Goal: Task Accomplishment & Management: Use online tool/utility

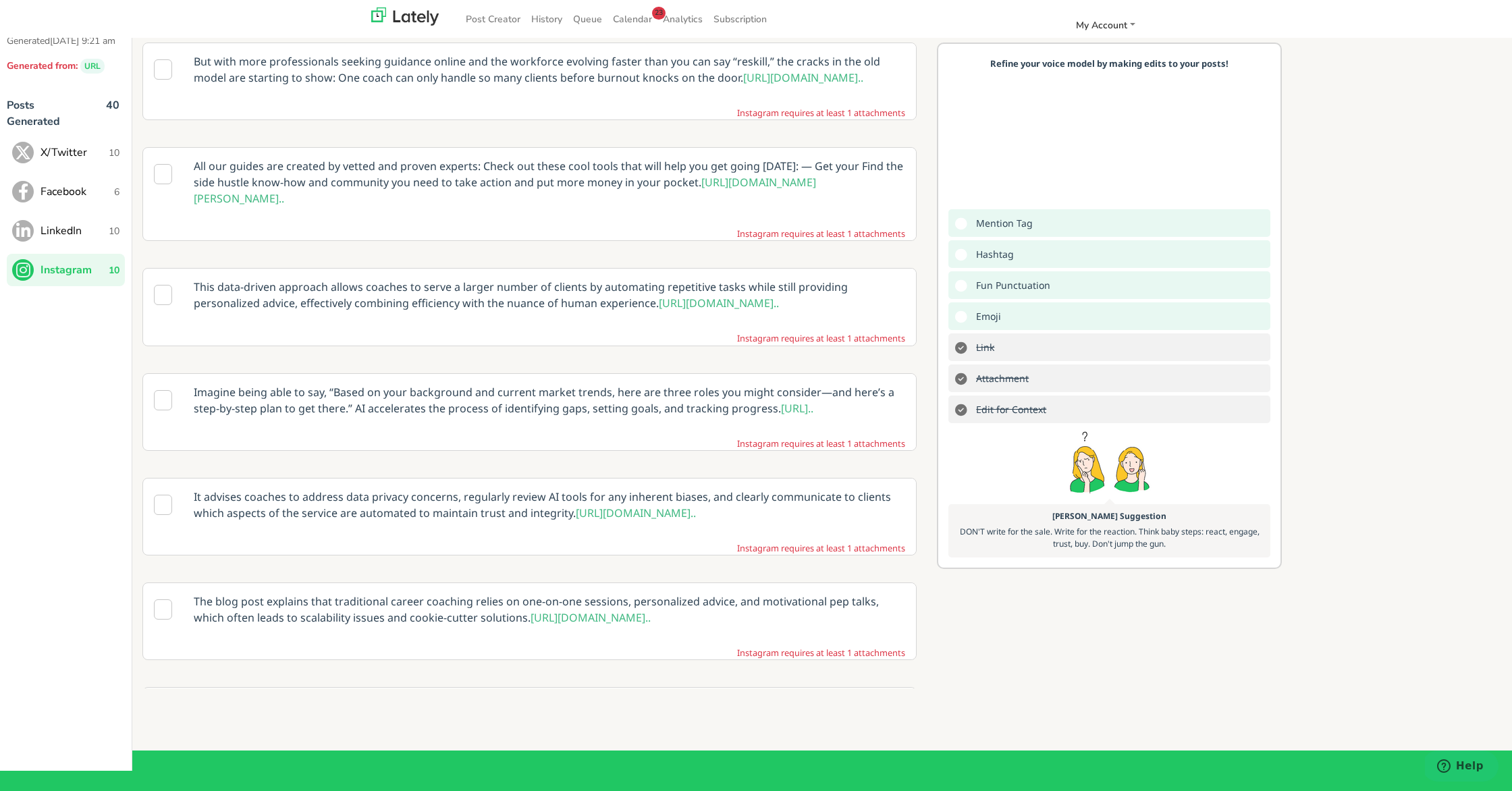
click at [379, 176] on p "All our guides are created by vetted and proven experts: Check out these cool t…" at bounding box center [550, 183] width 732 height 69
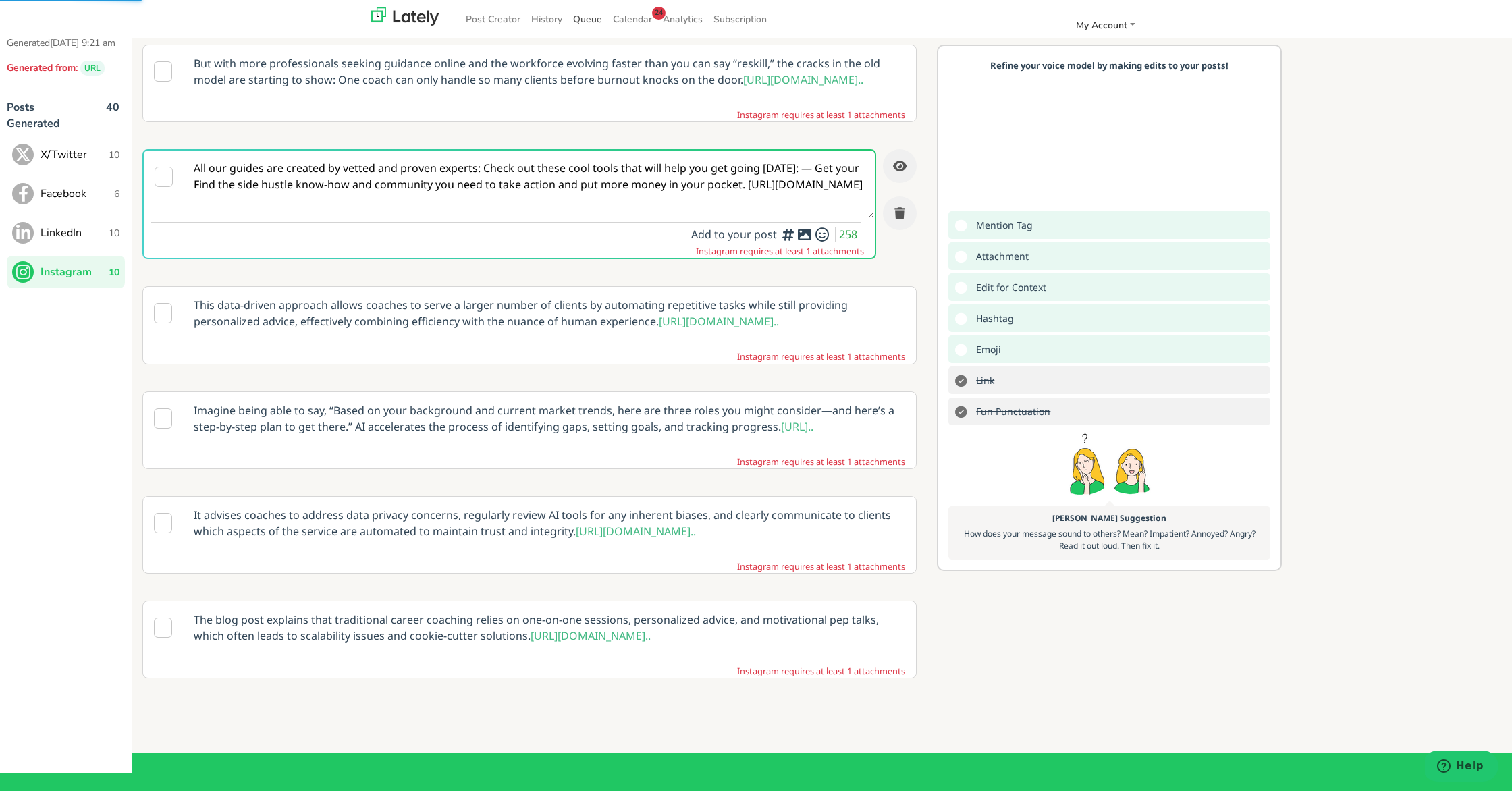
scroll to position [51, 0]
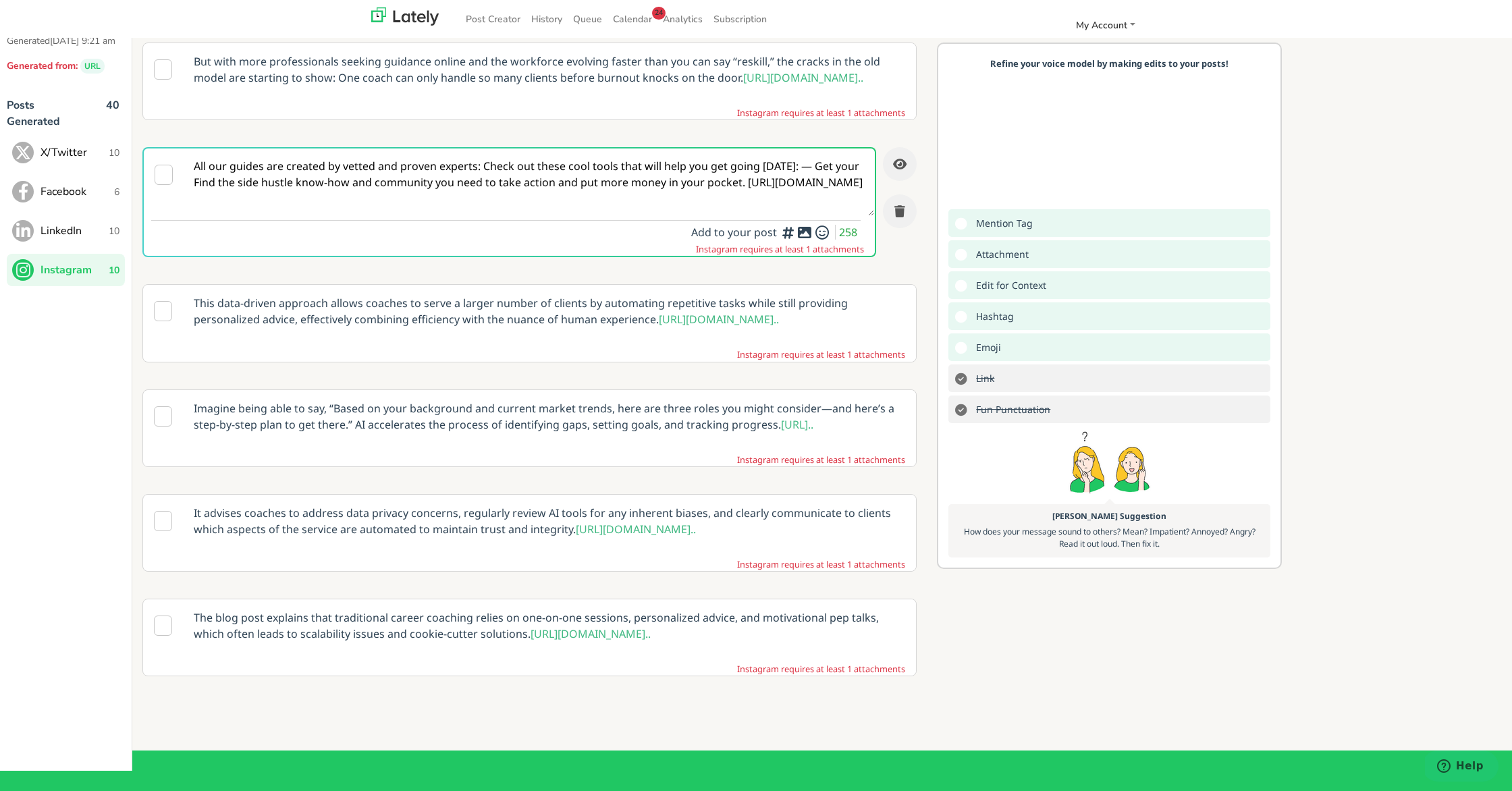
click at [53, 161] on span "X/Twitter" at bounding box center [74, 153] width 68 height 16
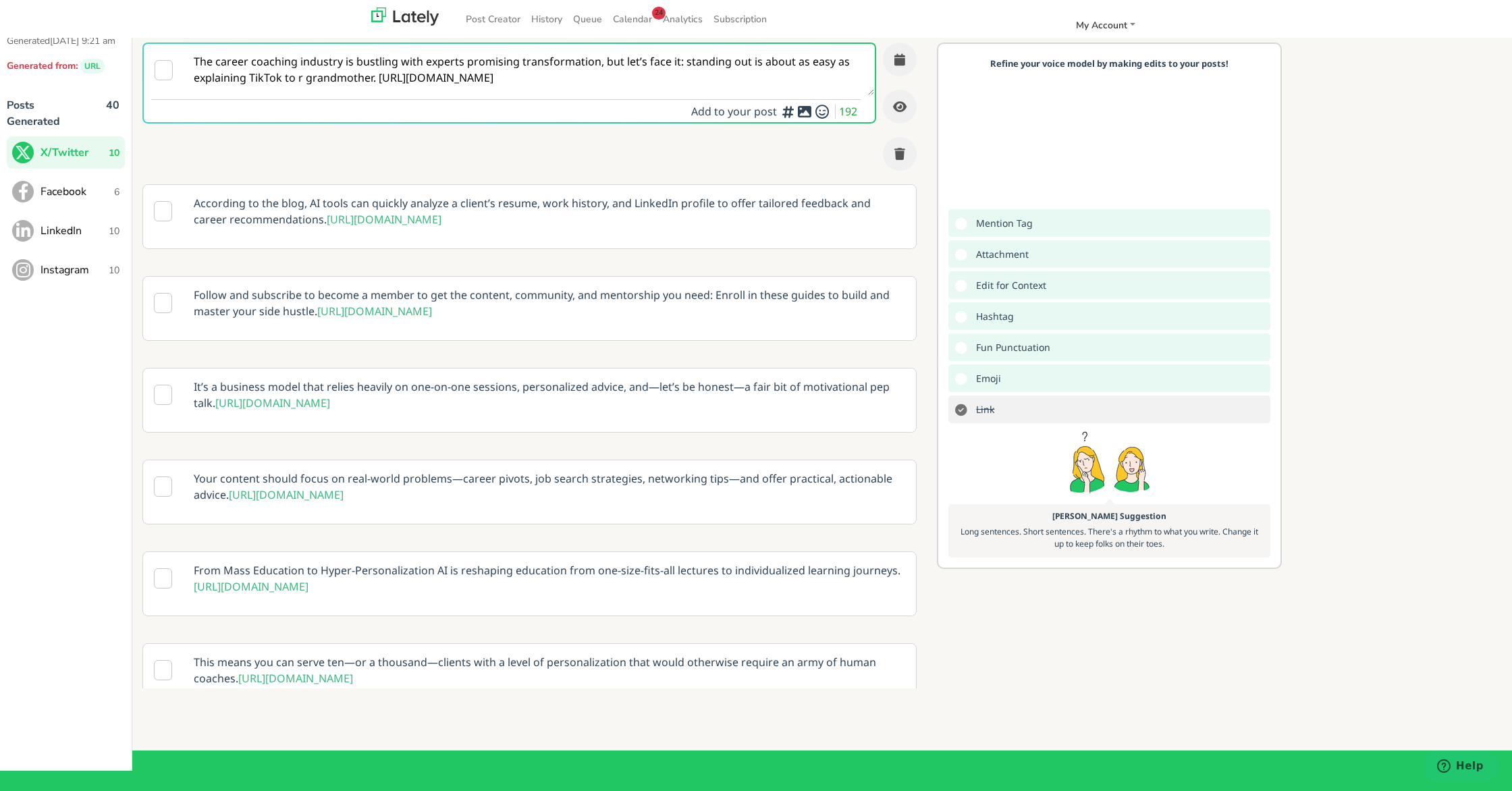
scroll to position [0, 0]
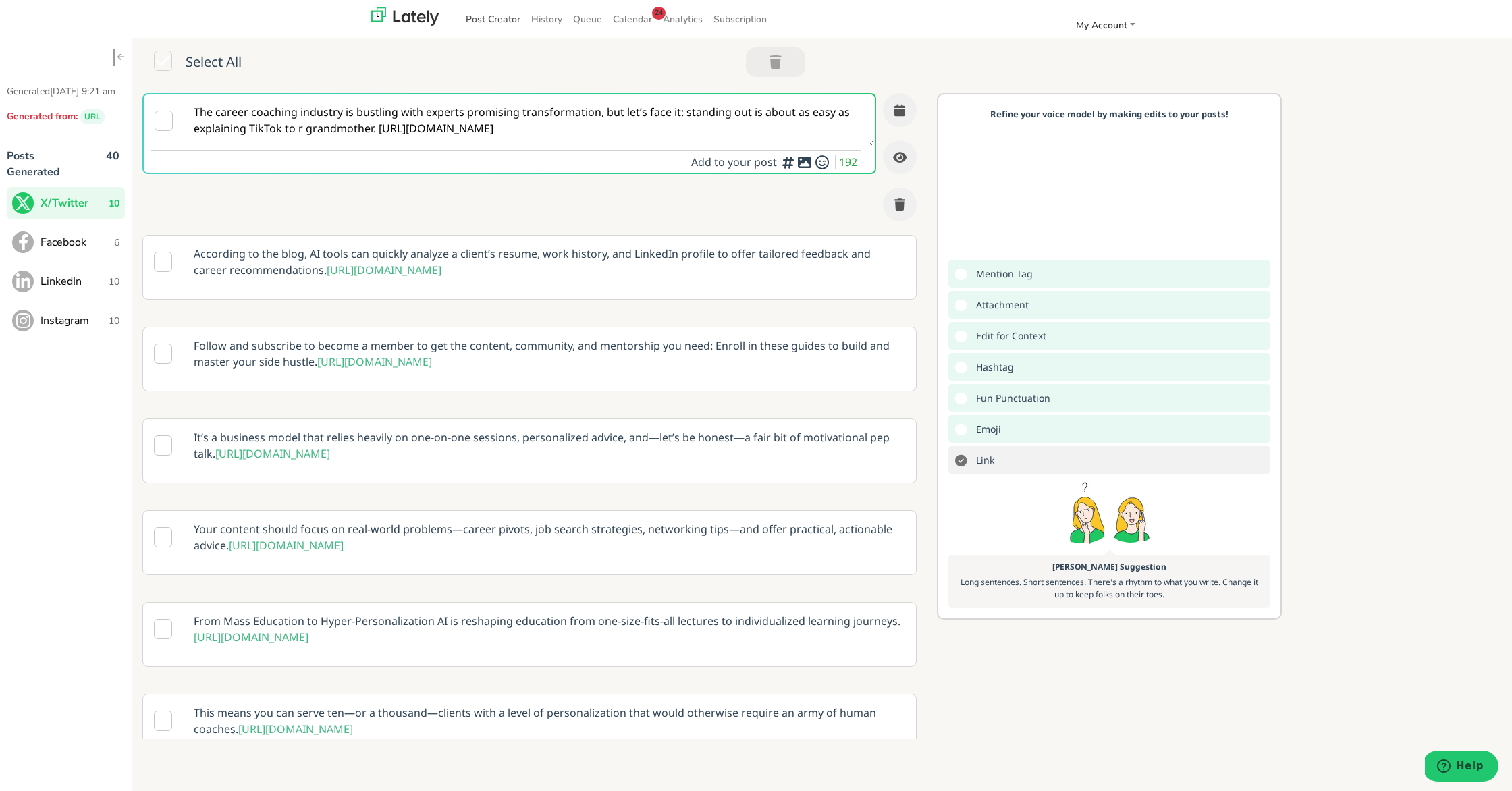
click at [504, 18] on link "Post Creator" at bounding box center [493, 19] width 66 height 22
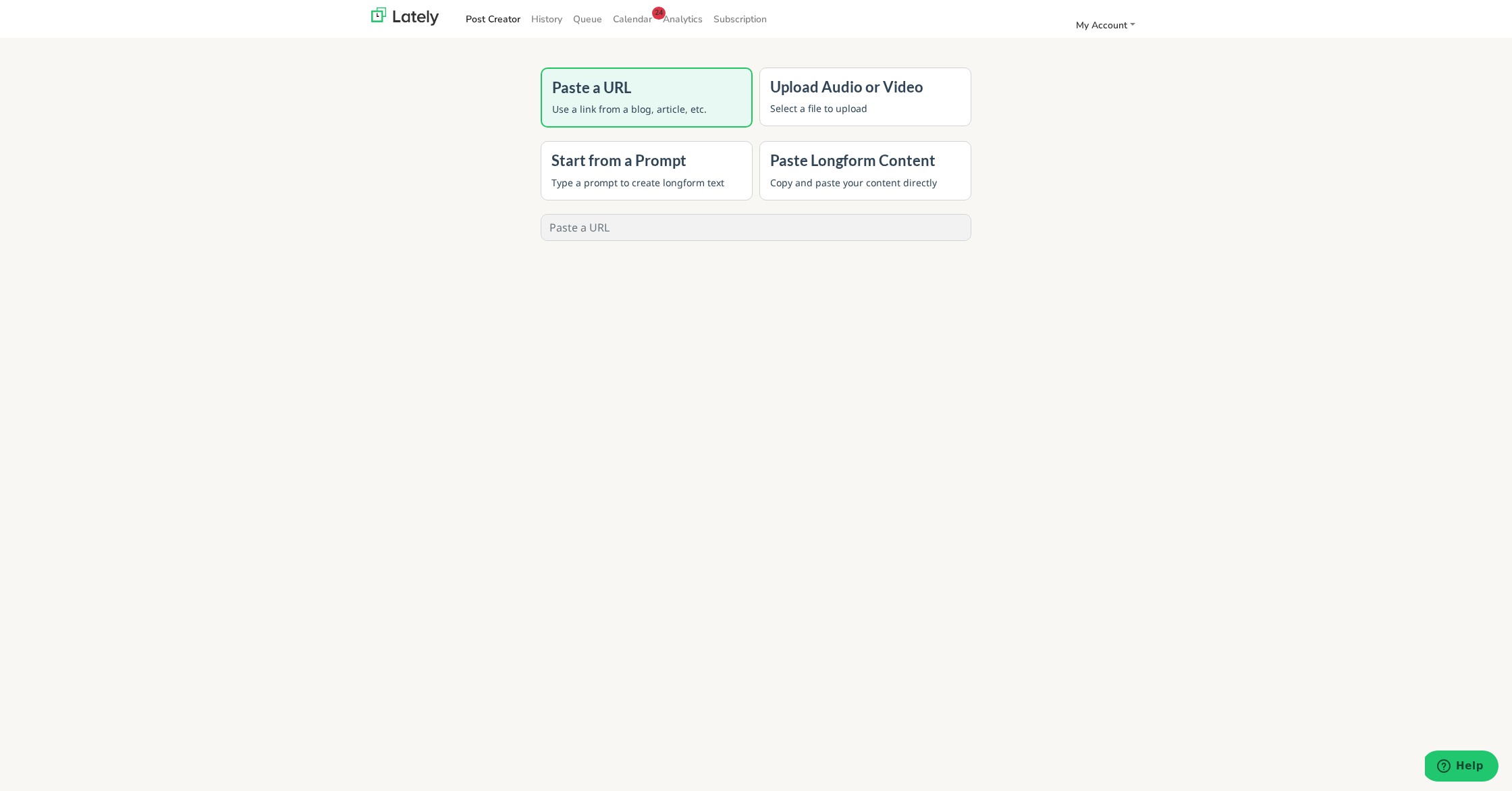
click at [618, 222] on input "text" at bounding box center [756, 228] width 429 height 26
paste input "[URL][DOMAIN_NAME]"
click at [708, 232] on input "[URL][DOMAIN_NAME]" at bounding box center [756, 228] width 429 height 26
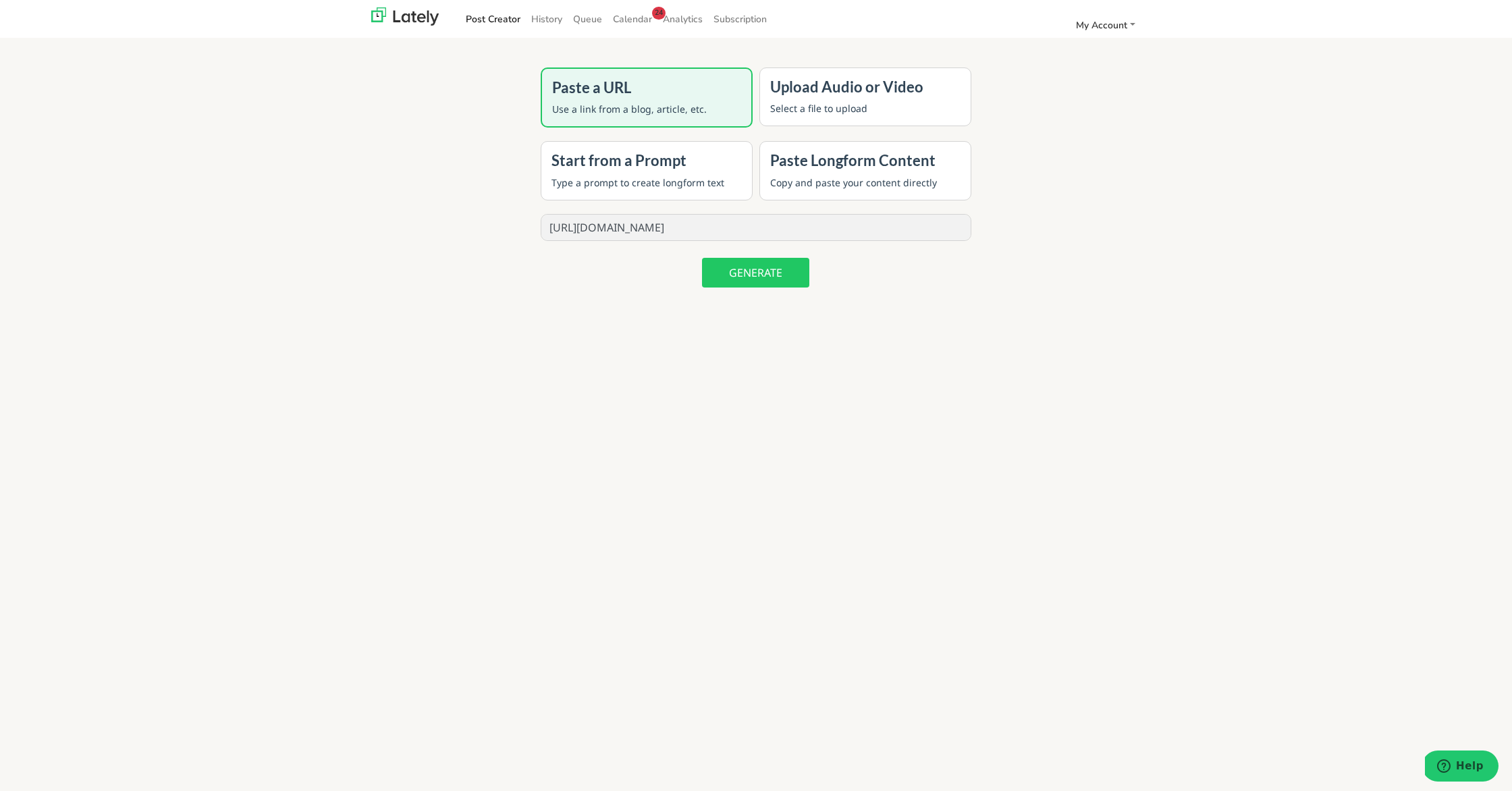
paste input "[DOMAIN_NAME][URL]"
type input "[URL][DOMAIN_NAME]"
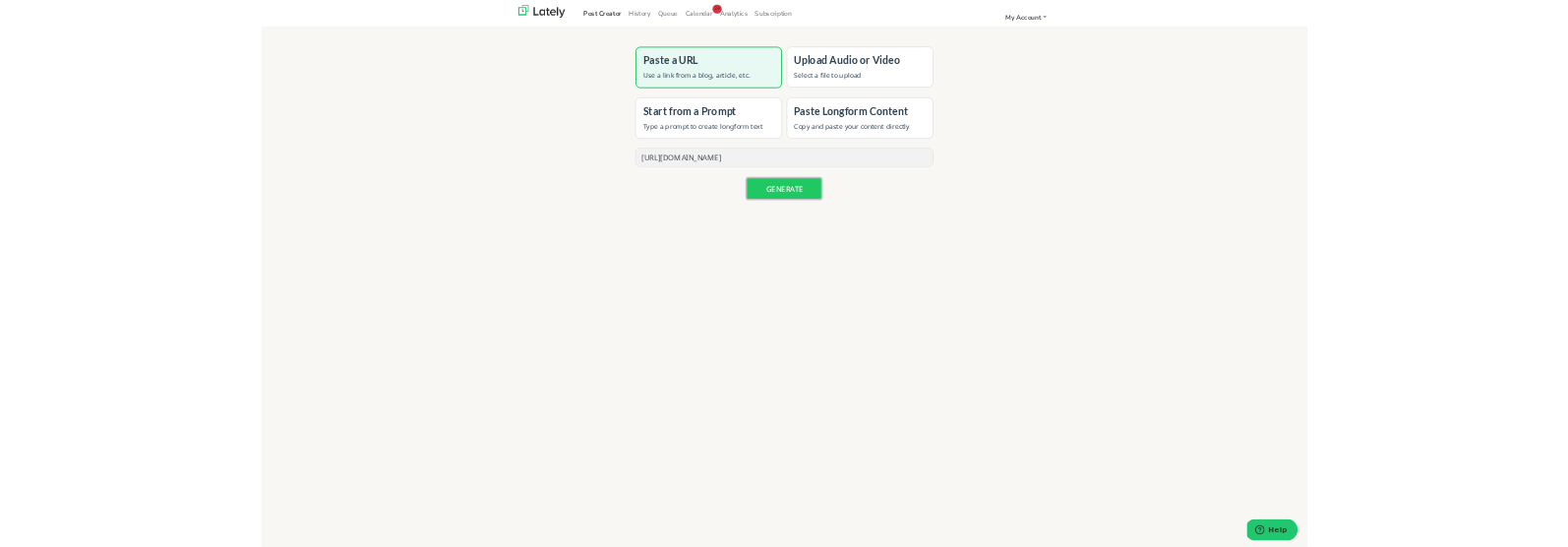
scroll to position [0, 0]
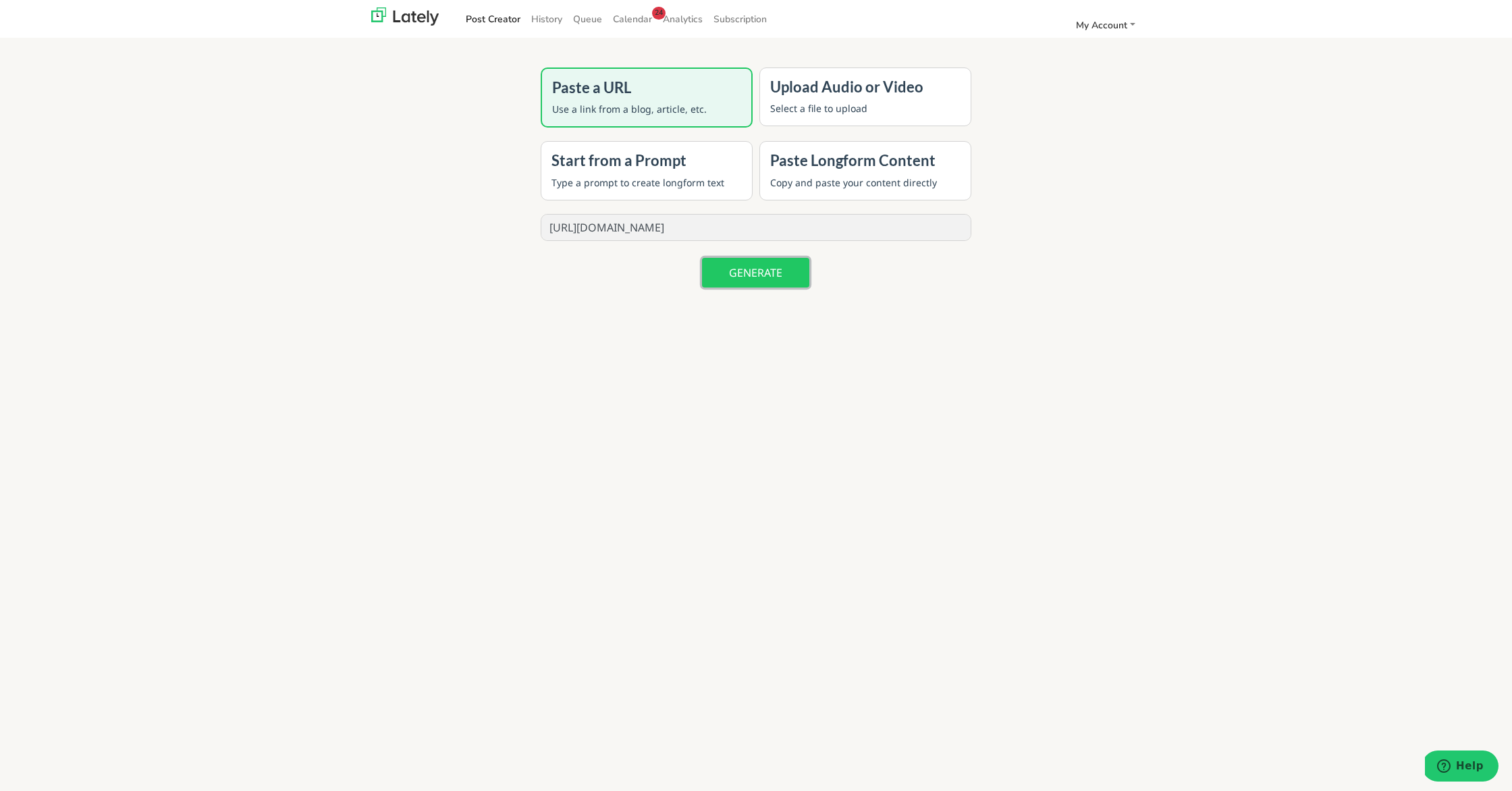
click at [764, 271] on button "GENERATE" at bounding box center [756, 272] width 107 height 30
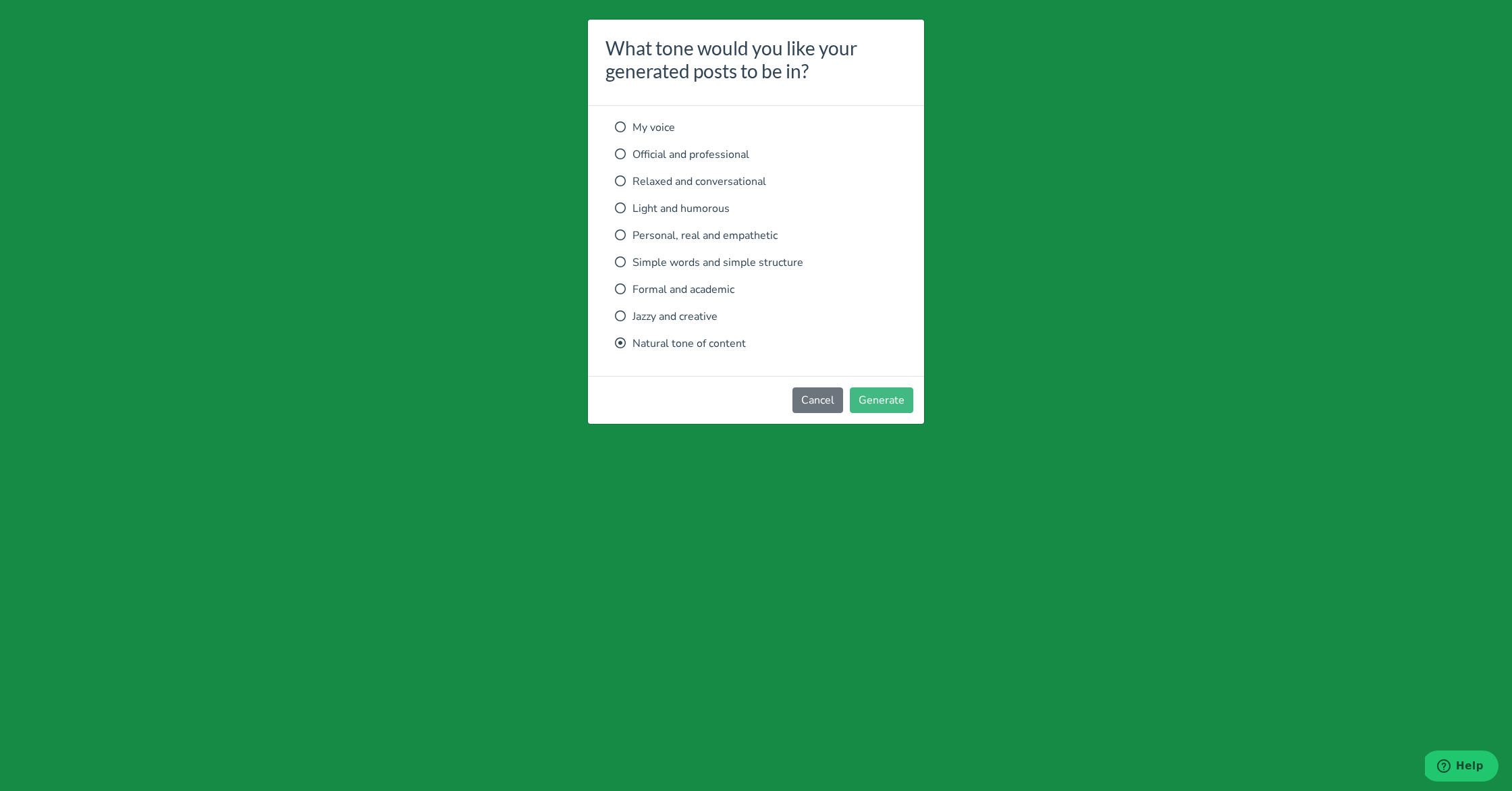
click at [683, 188] on p "Relaxed and conversational" at bounding box center [756, 182] width 282 height 16
click at [884, 391] on button "Generate" at bounding box center [881, 400] width 64 height 26
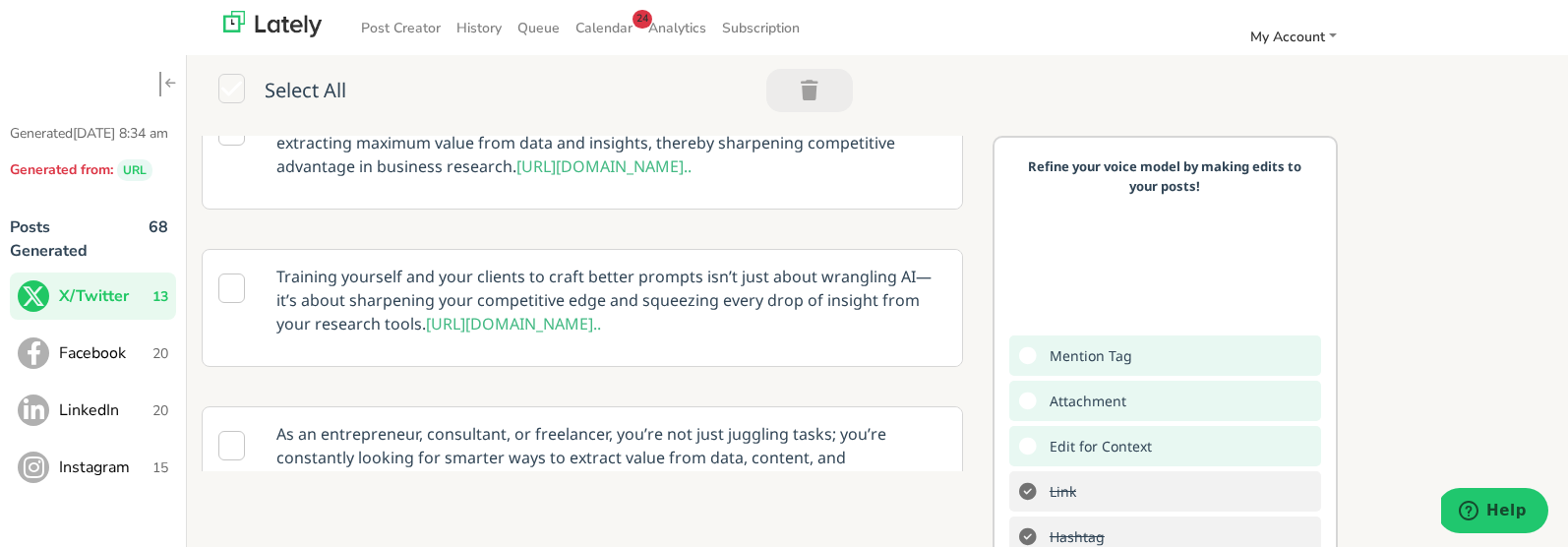
scroll to position [1478, 0]
click at [522, 174] on span "[URL][DOMAIN_NAME].." at bounding box center [604, 164] width 175 height 22
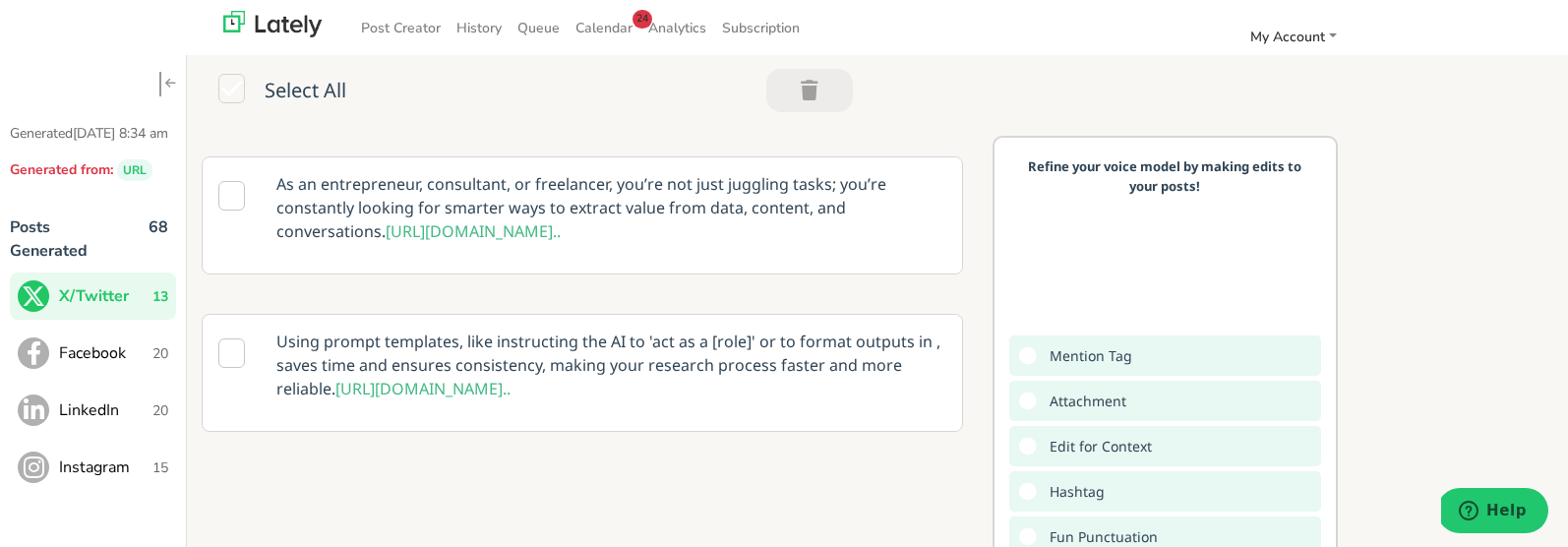
scroll to position [1825, 0]
click at [390, 242] on span "[URL][DOMAIN_NAME].." at bounding box center [473, 232] width 175 height 22
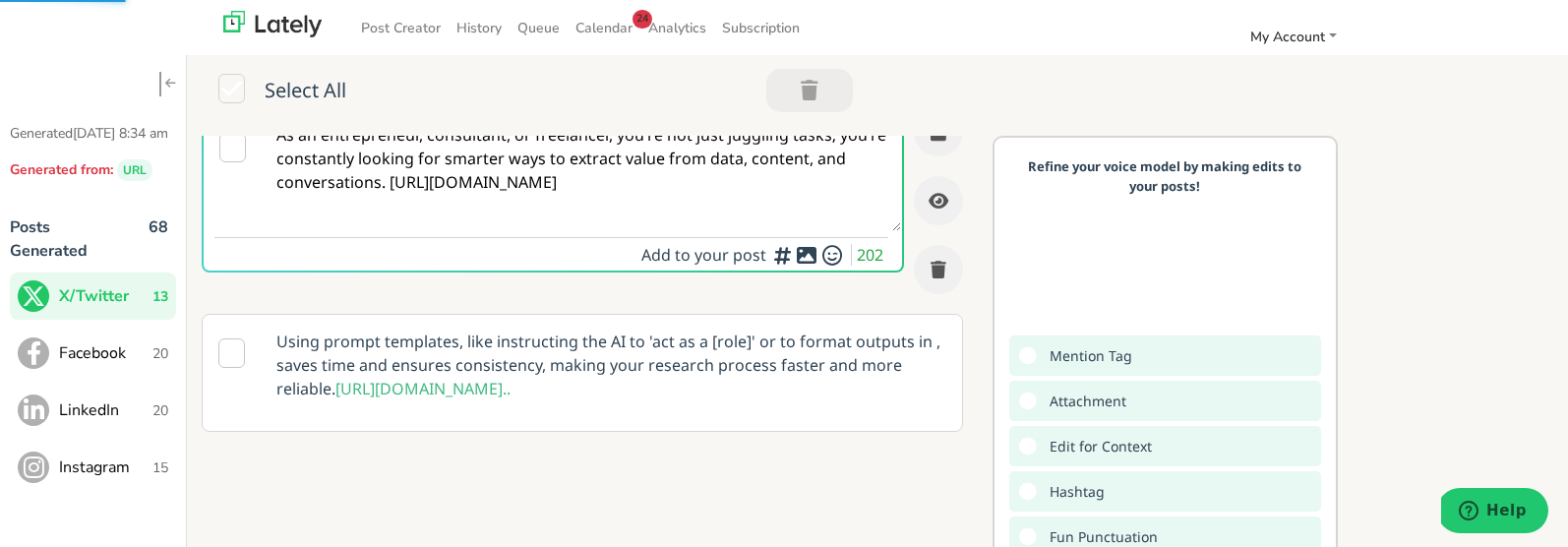
scroll to position [1801, 0]
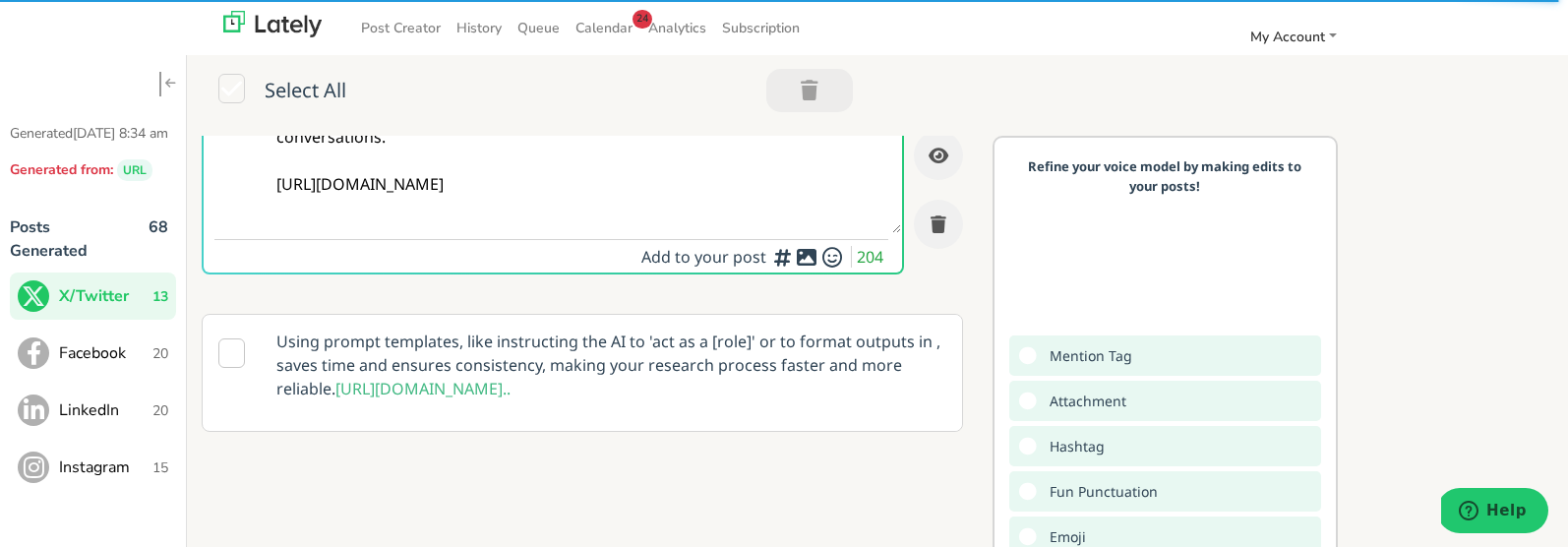
type textarea "As an entrepreneur, consultant, or freelancer, you’re not just juggling tasks; …"
click at [799, 448] on div "Add a video or photo or swap out the default image from any link for increased …" at bounding box center [806, 399] width 197 height 103
click at [806, 449] on div at bounding box center [806, 446] width 13 height 6
click at [806, 258] on icon at bounding box center [807, 257] width 24 height 1
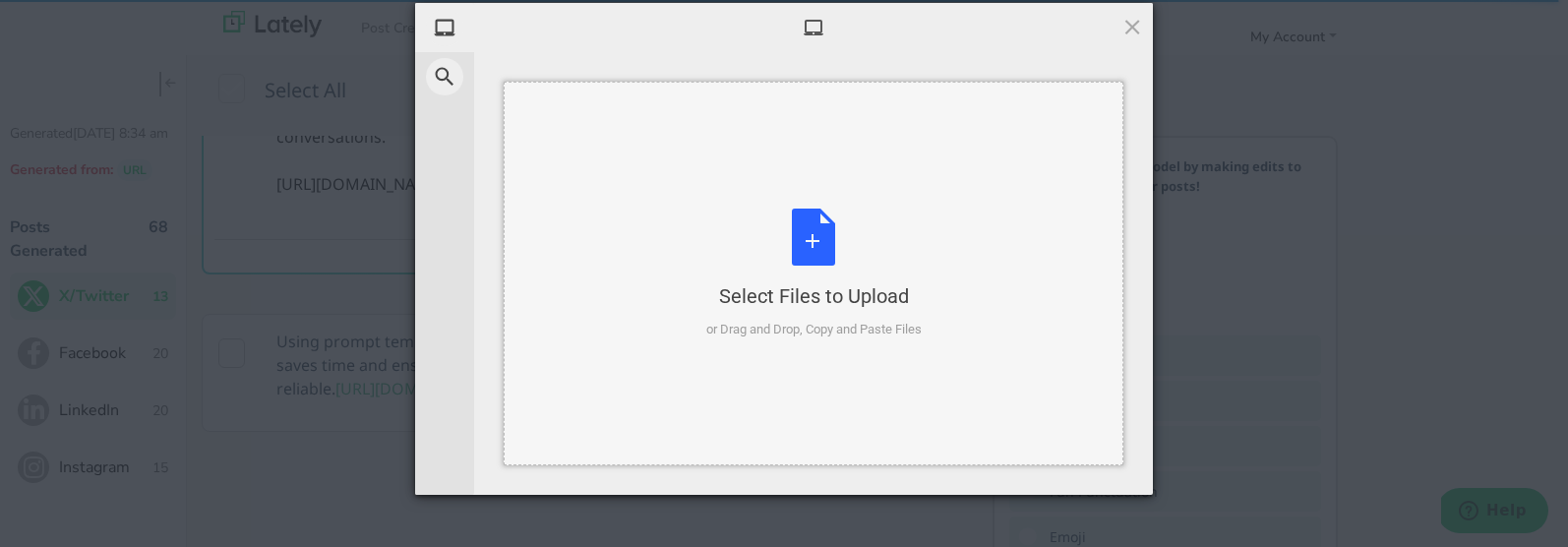
click at [806, 251] on div "Select Files to Upload or Drag and Drop, Copy and Paste Files" at bounding box center [814, 274] width 216 height 131
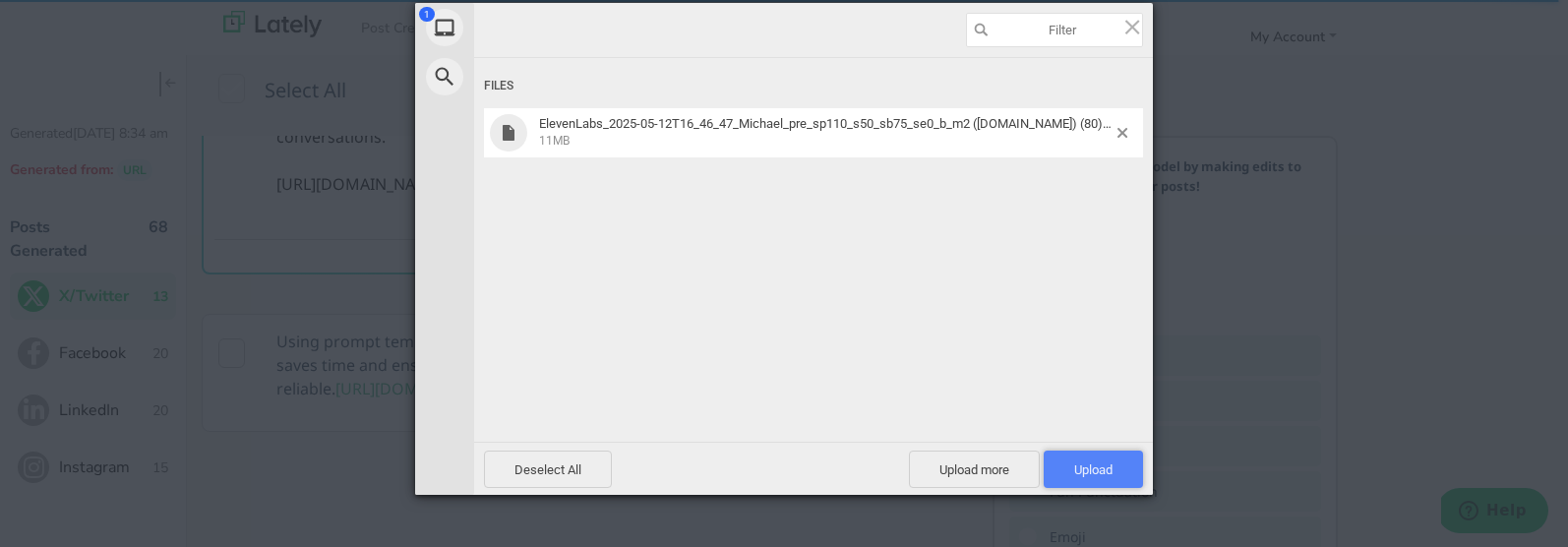
click at [1115, 464] on span "Upload 1" at bounding box center [1093, 469] width 99 height 37
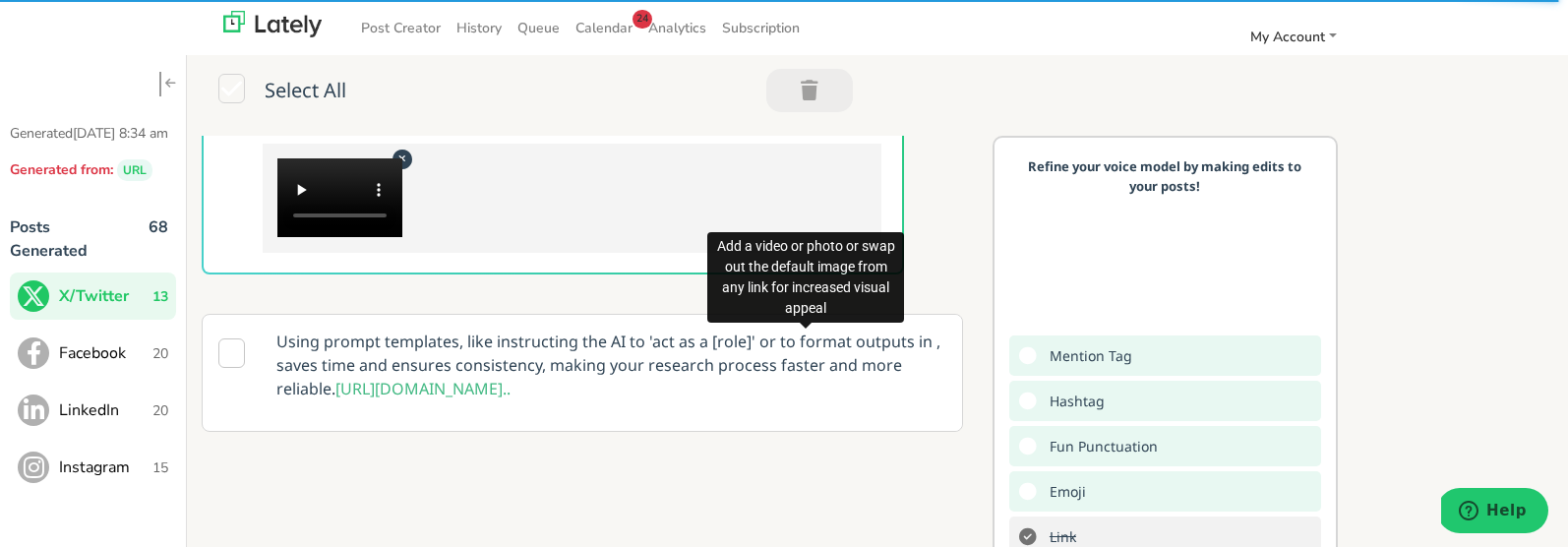
scroll to position [1921, 0]
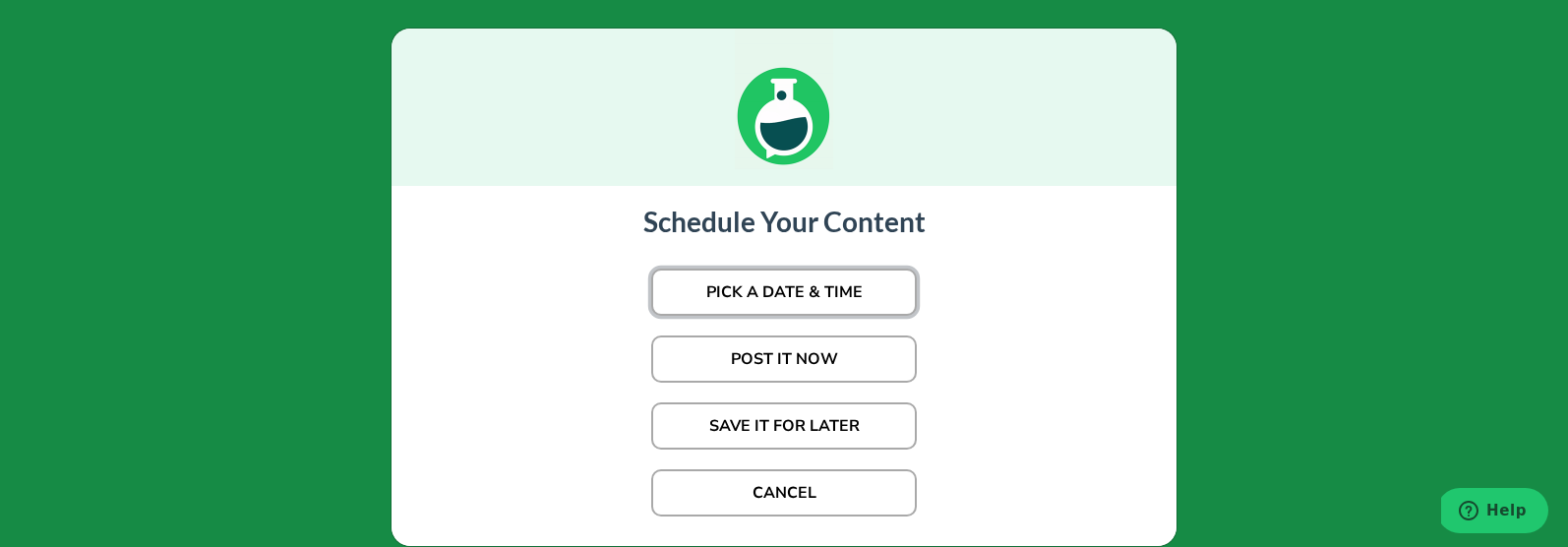
click at [855, 277] on button "PICK A DATE & TIME" at bounding box center [784, 293] width 266 height 47
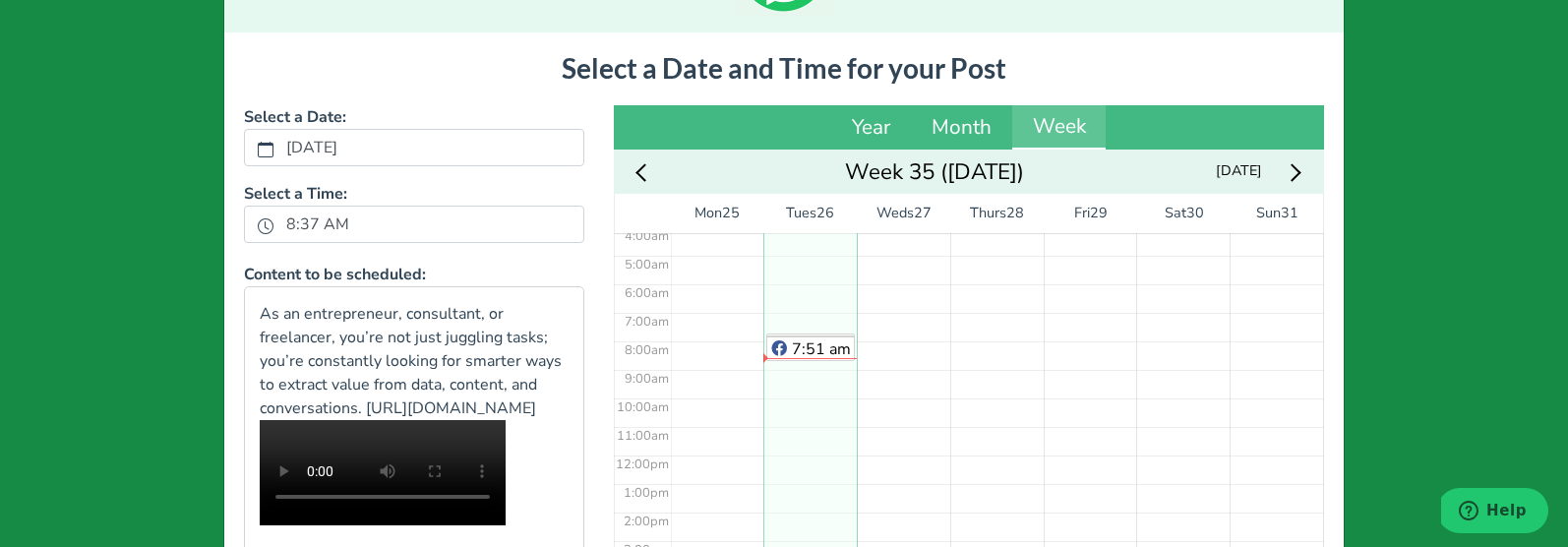
scroll to position [95, 0]
click at [904, 371] on div "No Event" at bounding box center [903, 482] width 94 height 686
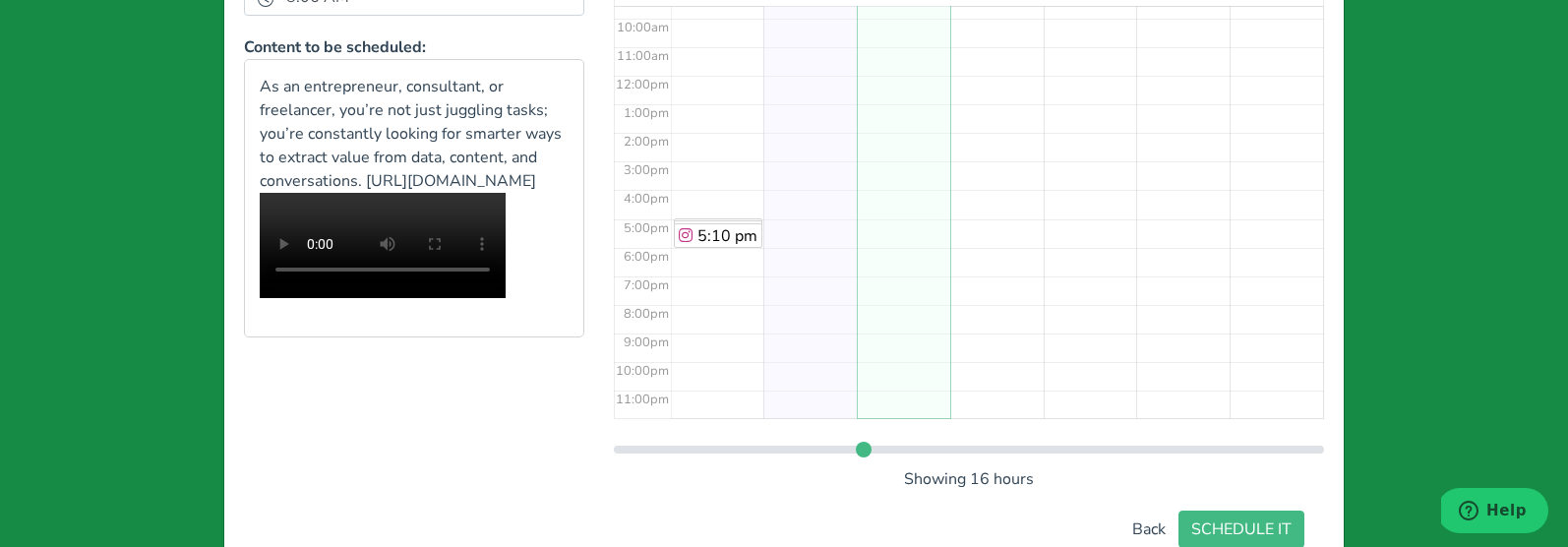
scroll to position [449, 0]
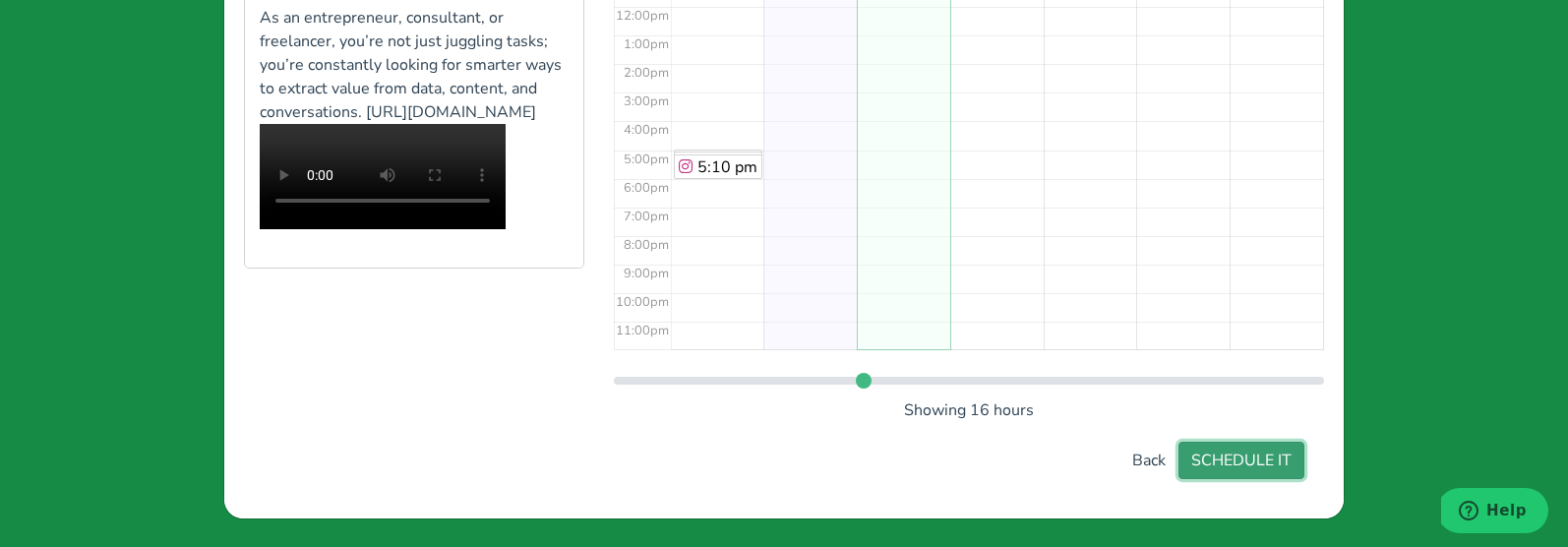
click at [1273, 449] on button "SCHEDULE IT" at bounding box center [1241, 460] width 126 height 37
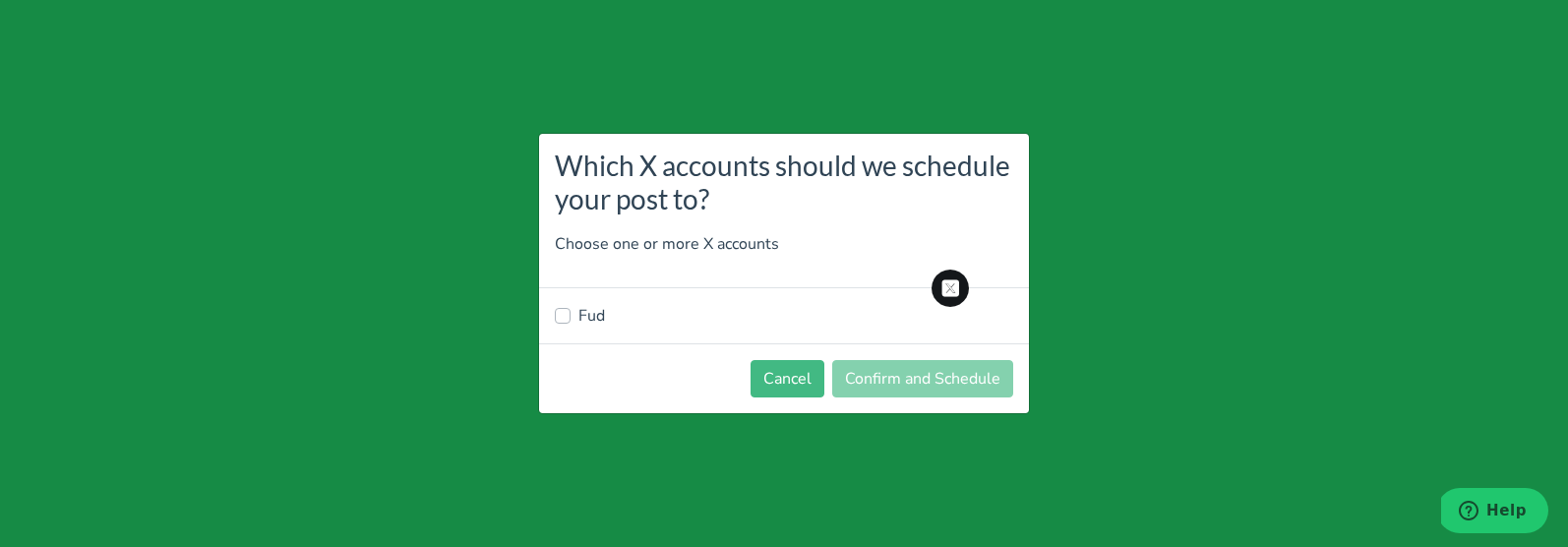
scroll to position [1921, 0]
drag, startPoint x: 581, startPoint y: 321, endPoint x: 604, endPoint y: 319, distance: 23.1
click at [581, 321] on label "Fud" at bounding box center [591, 316] width 27 height 24
click at [570, 321] on input "Fud" at bounding box center [562, 314] width 16 height 20
checkbox input "true"
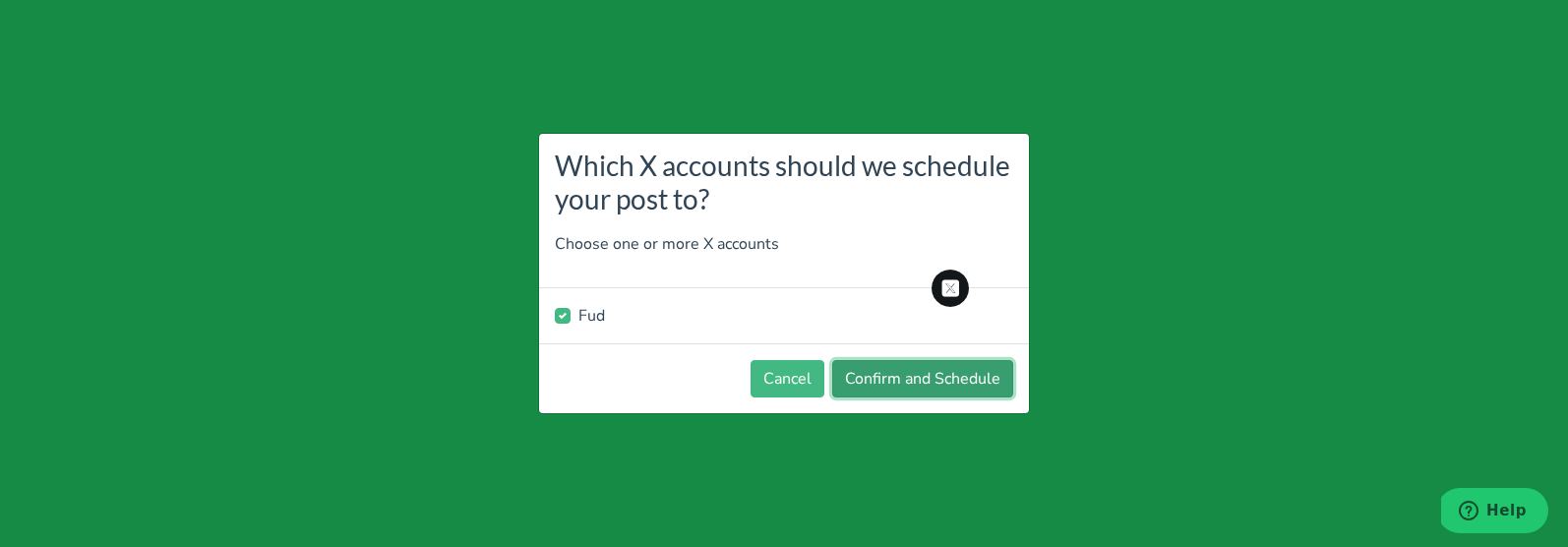
click at [864, 371] on button "Confirm and Schedule" at bounding box center [923, 379] width 181 height 37
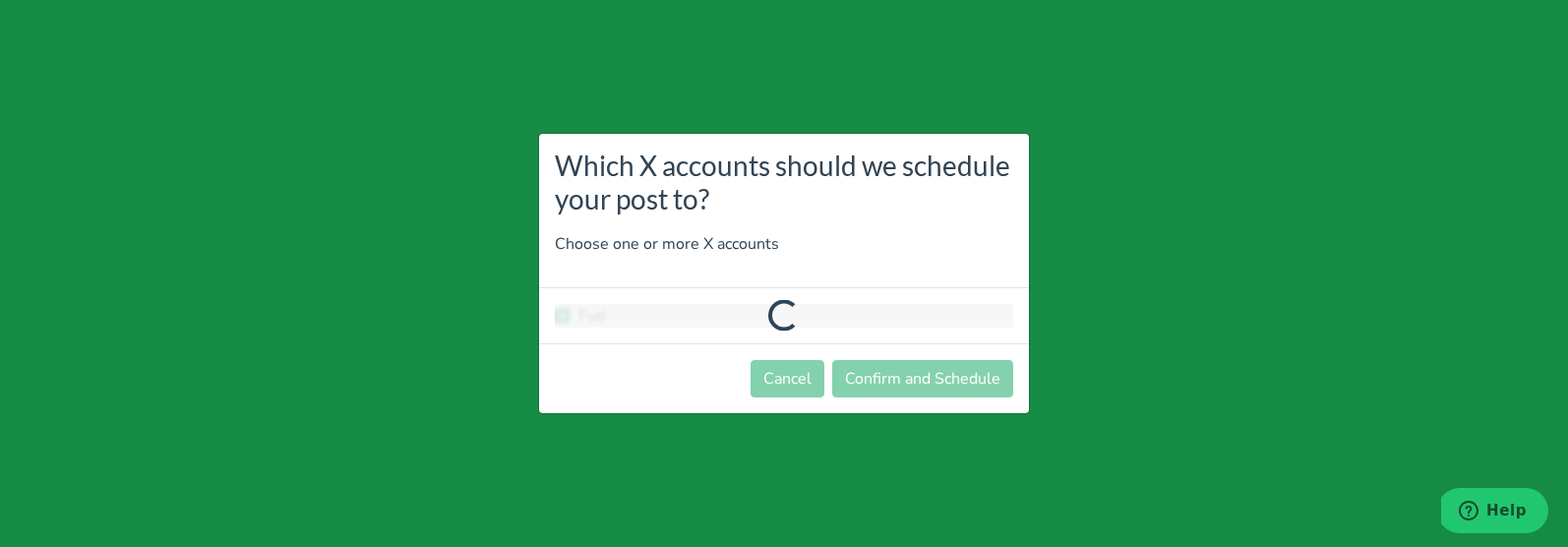
scroll to position [1767, 0]
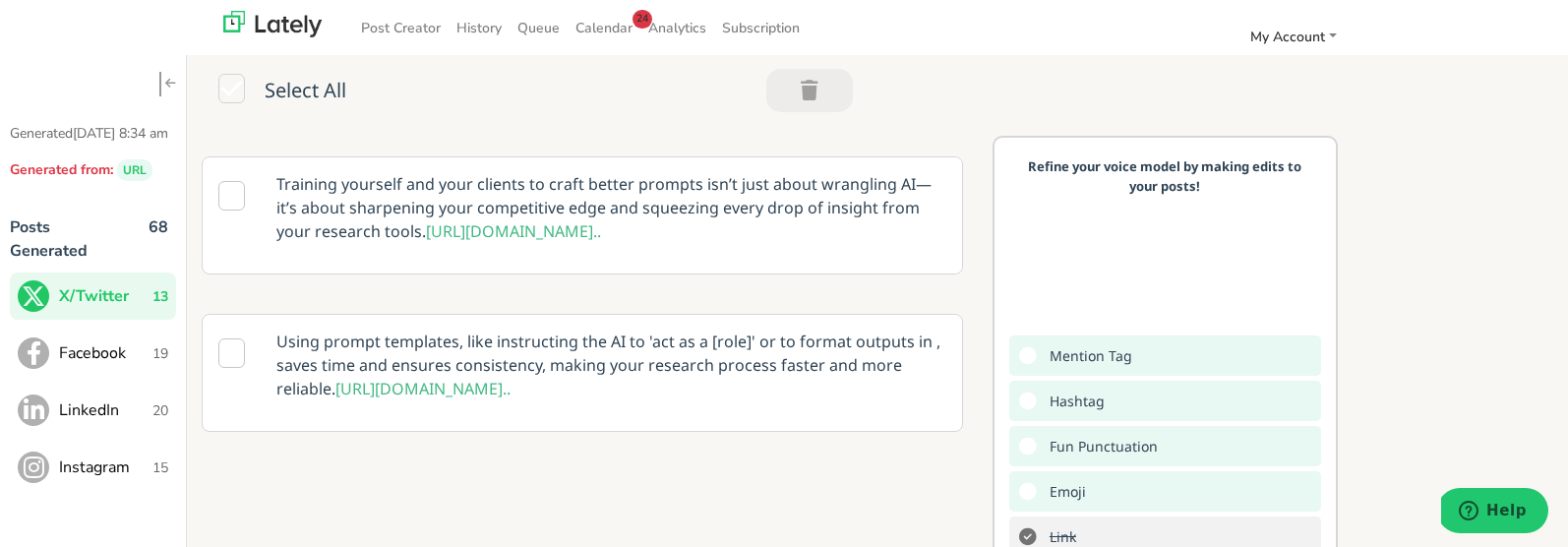
click at [97, 366] on span "Facebook" at bounding box center [105, 354] width 94 height 24
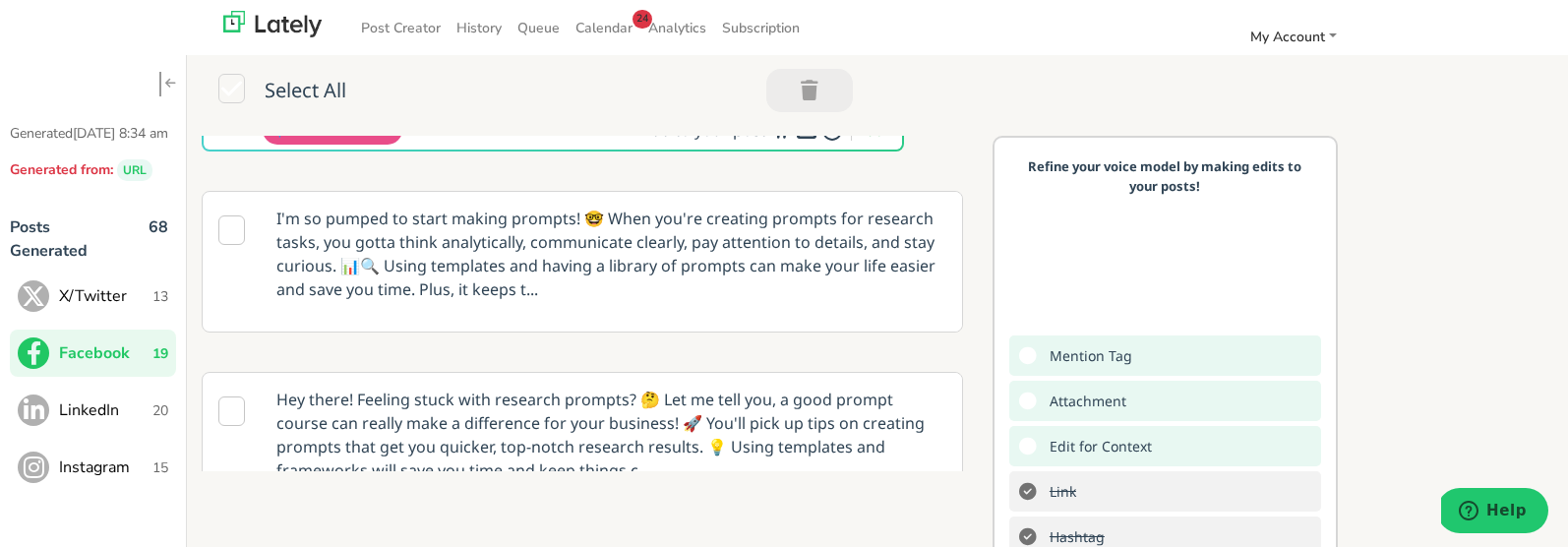
scroll to position [261, 0]
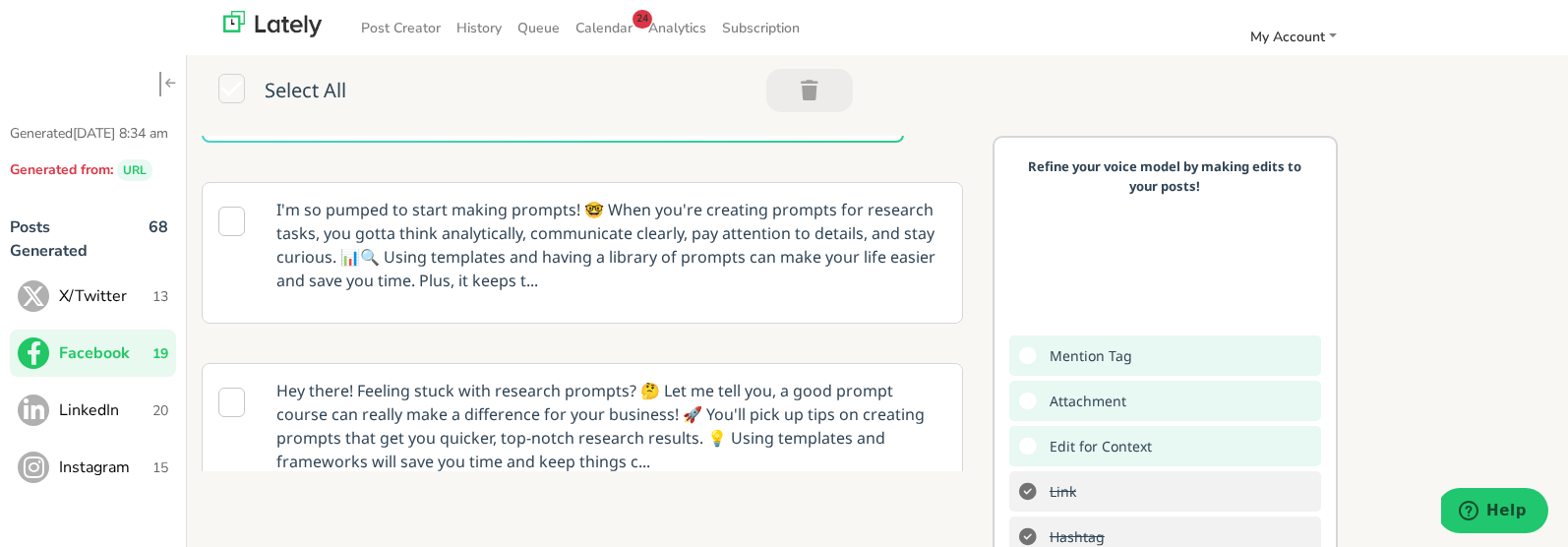
click at [669, 246] on p "I'm so pumped to start making prompts! 🤓 When you're creating prompts for resea…" at bounding box center [612, 245] width 699 height 124
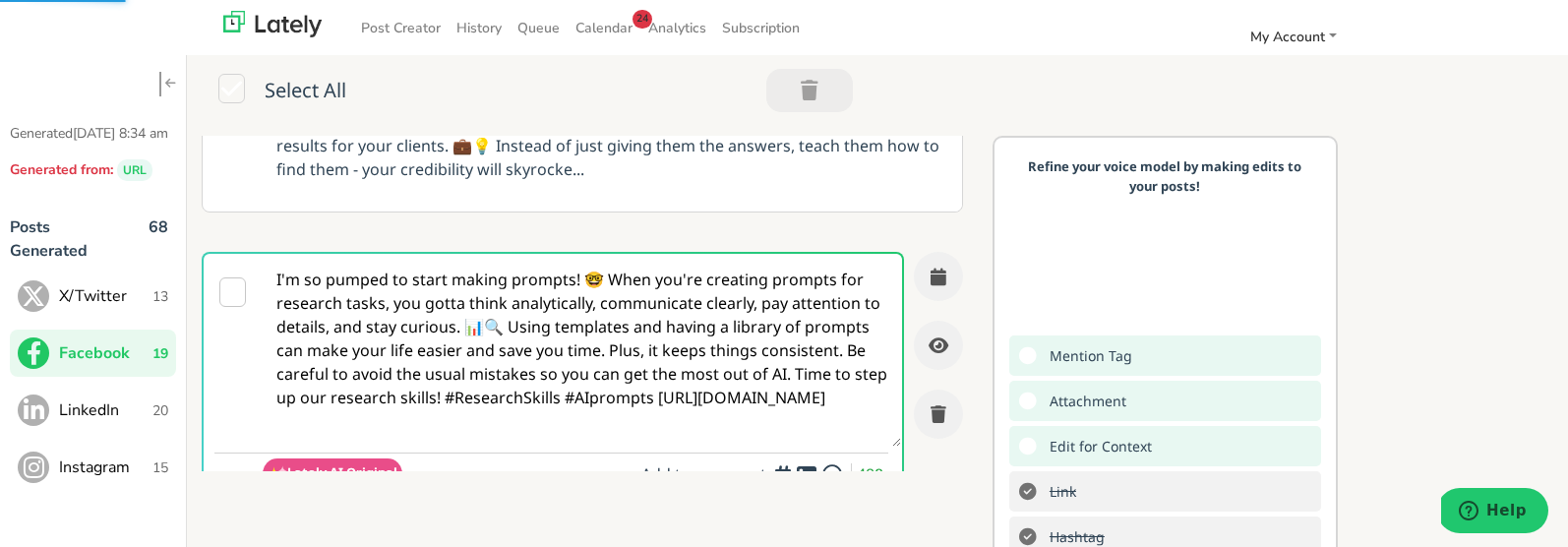
scroll to position [65, 0]
click at [599, 399] on textarea "I'm so pumped to start making prompts! 🤓 When you're creating prompts for resea…" at bounding box center [582, 351] width 638 height 193
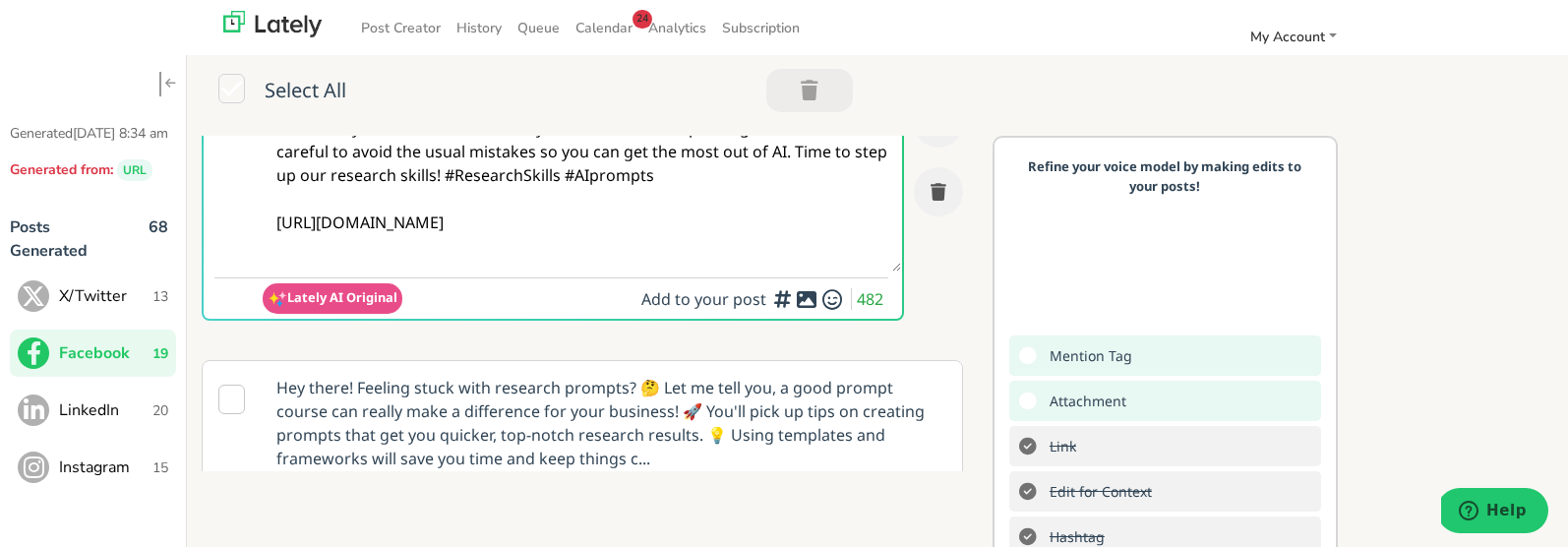
scroll to position [319, 0]
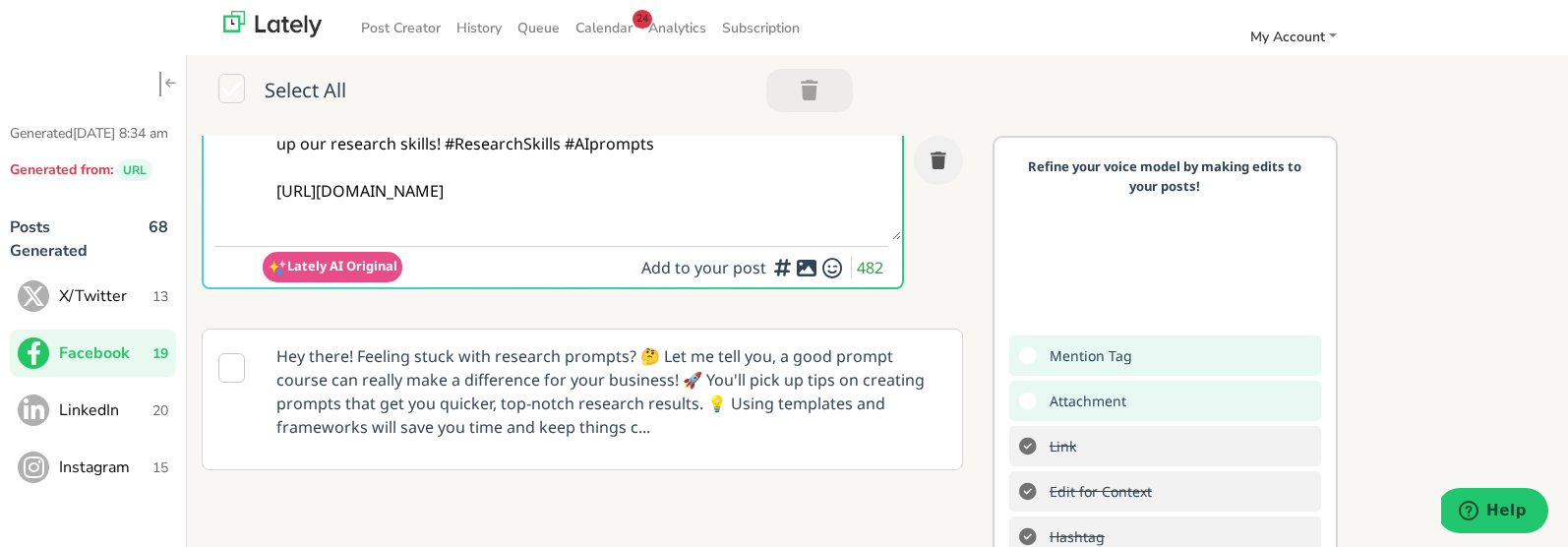
type textarea "I'm so pumped to start making prompts! 🤓 When you're creating prompts for resea…"
click at [801, 269] on icon at bounding box center [807, 268] width 24 height 1
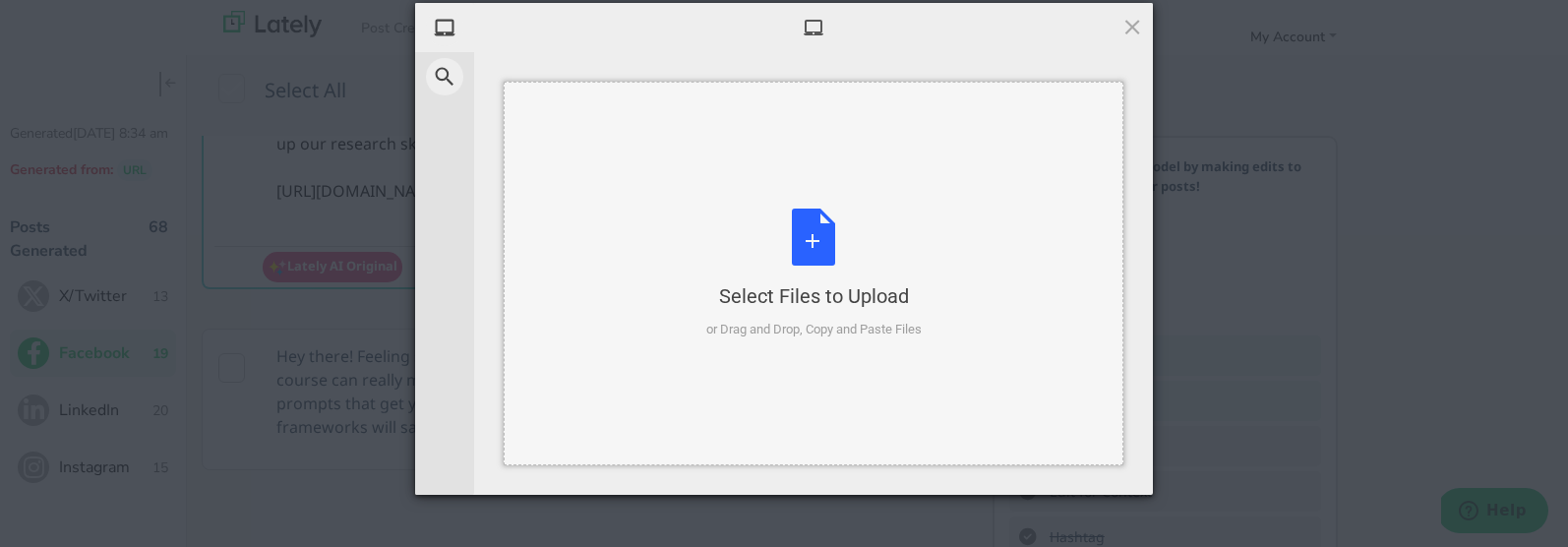
click at [804, 260] on div "Select Files to Upload or Drag and Drop, Copy and Paste Files" at bounding box center [814, 274] width 216 height 131
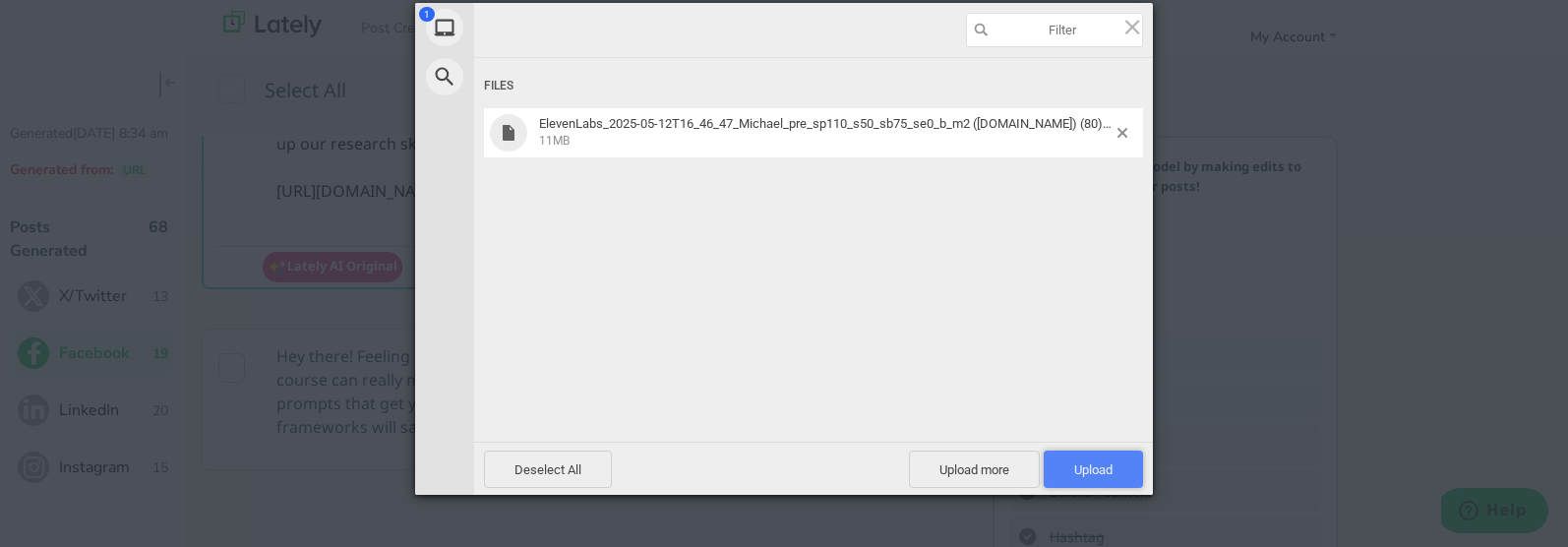
click at [1098, 464] on span "Upload 1" at bounding box center [1093, 469] width 38 height 15
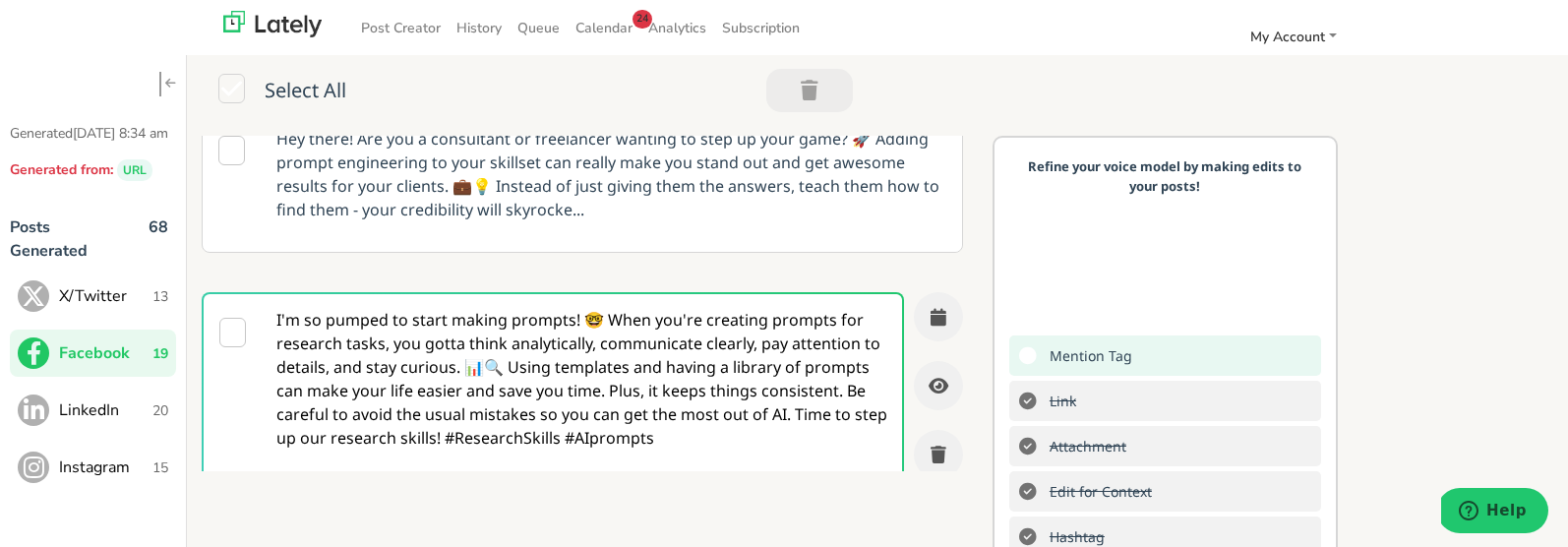
scroll to position [20, 0]
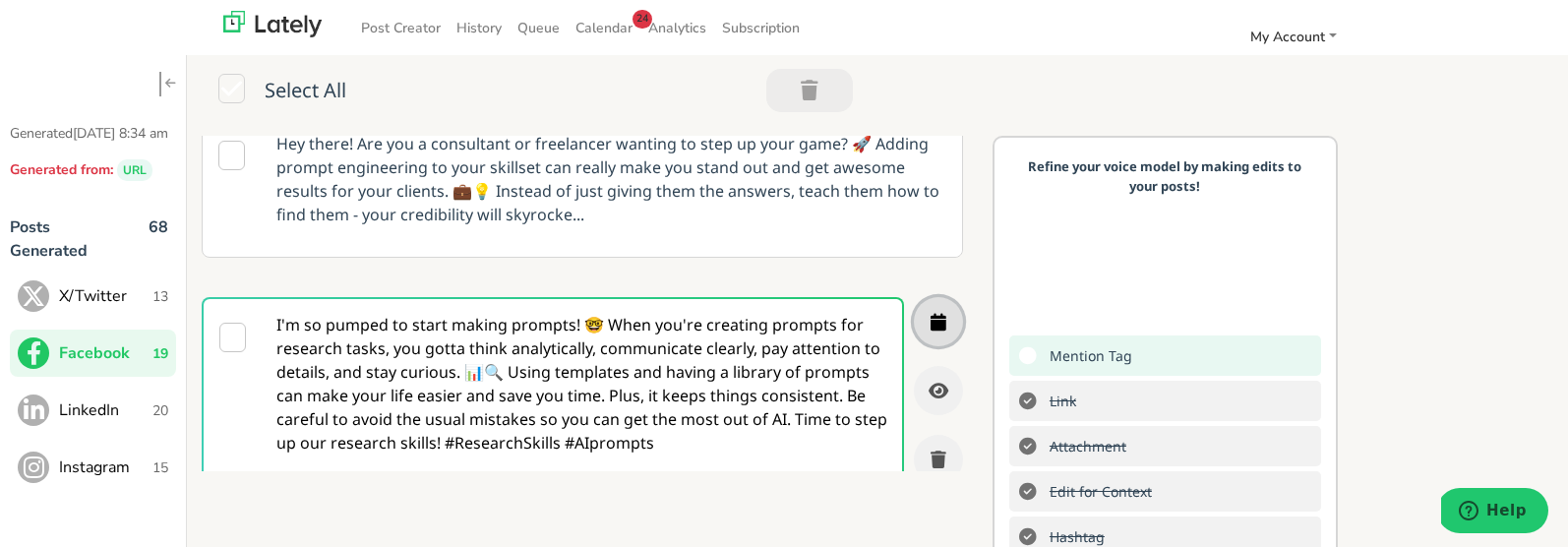
click at [939, 334] on button "button" at bounding box center [939, 322] width 49 height 49
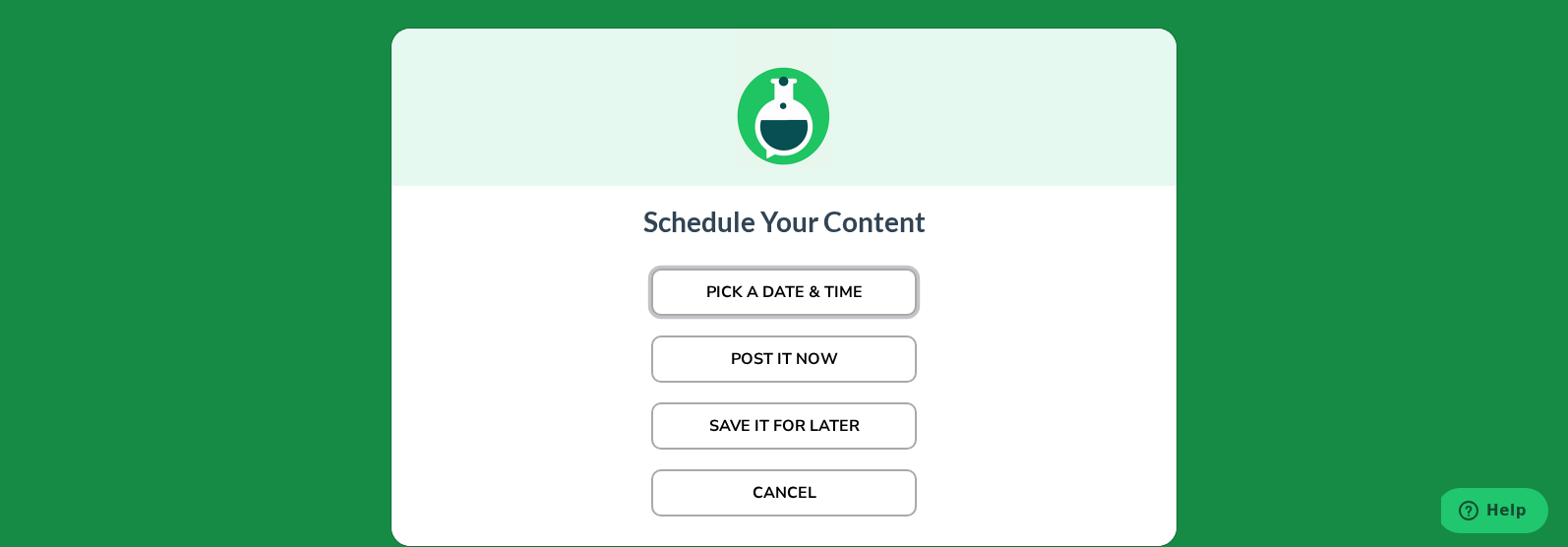
click at [856, 282] on button "PICK A DATE & TIME" at bounding box center [784, 293] width 266 height 47
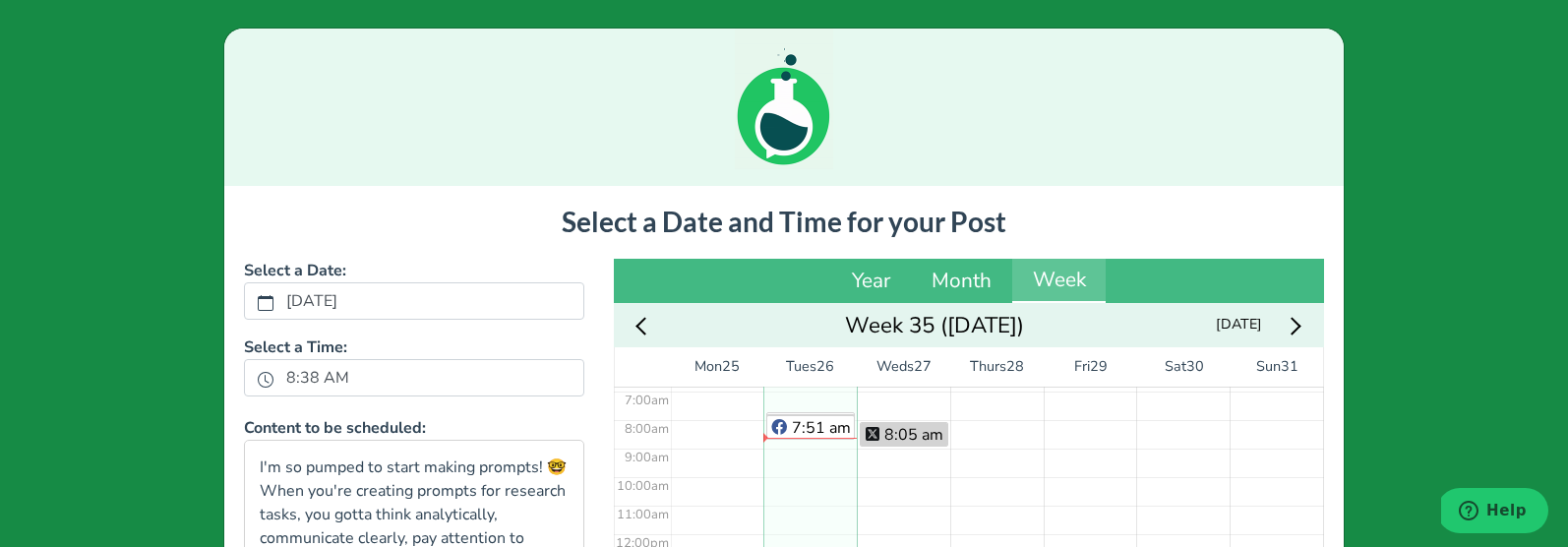
scroll to position [195, 0]
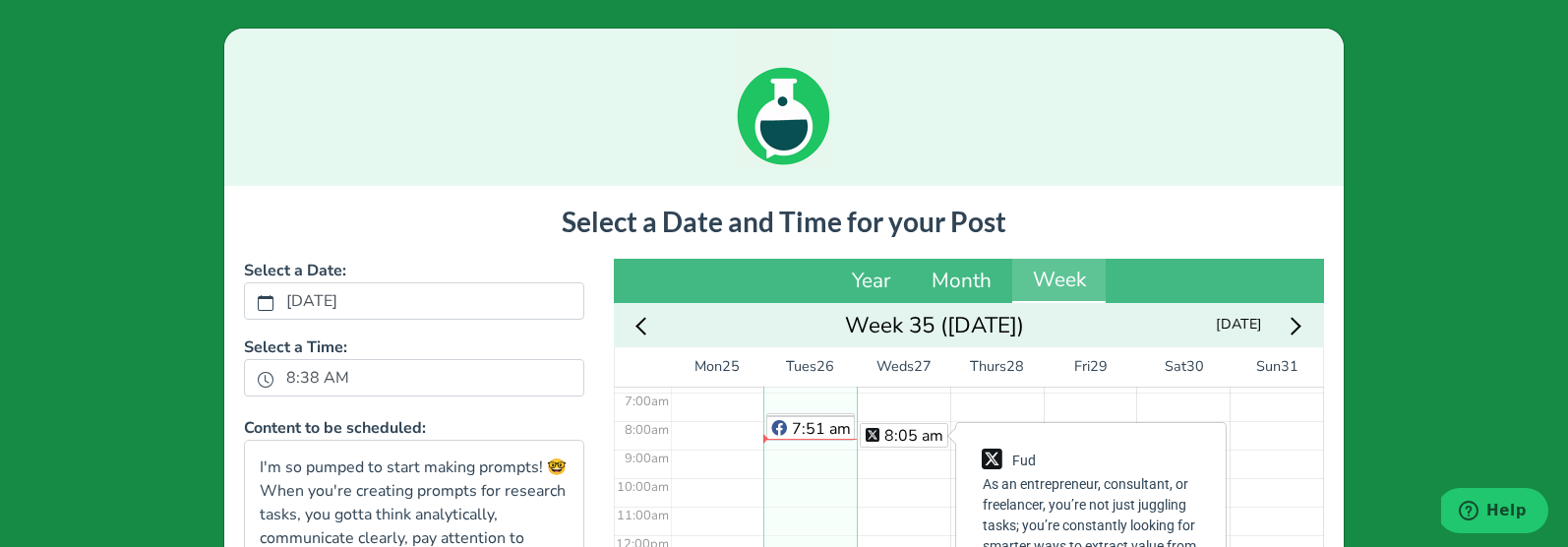
click at [892, 421] on div "8:05 am" at bounding box center [903, 535] width 94 height 686
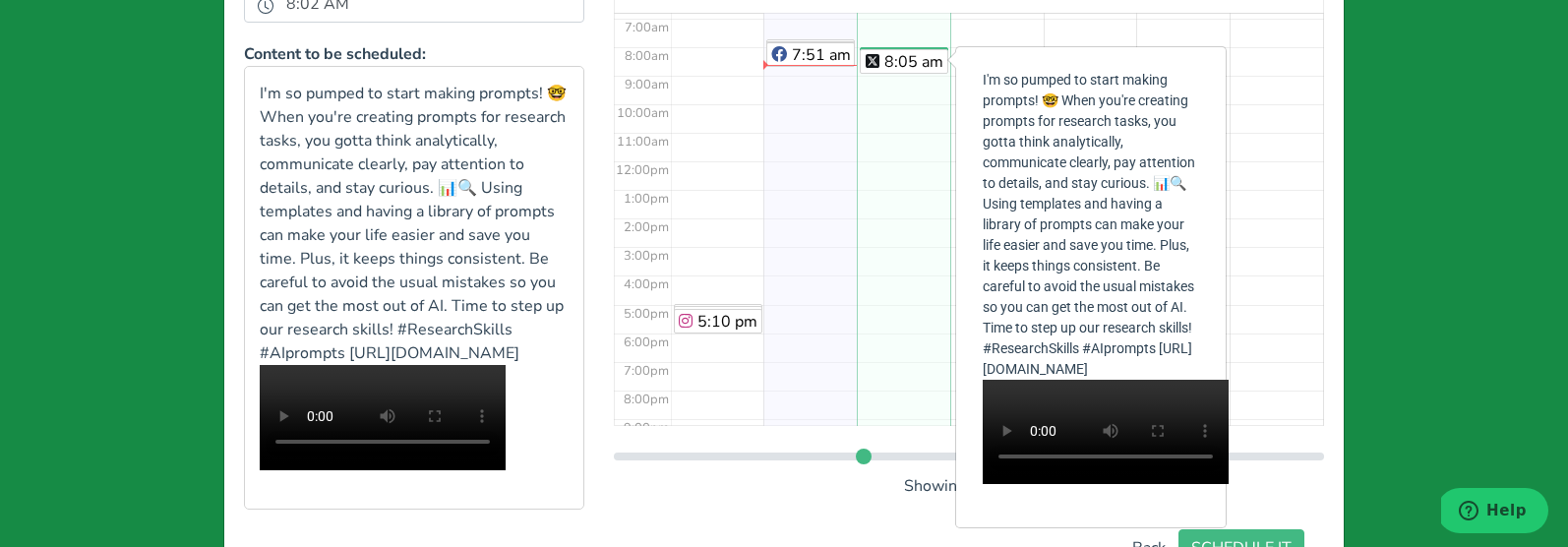
scroll to position [508, 0]
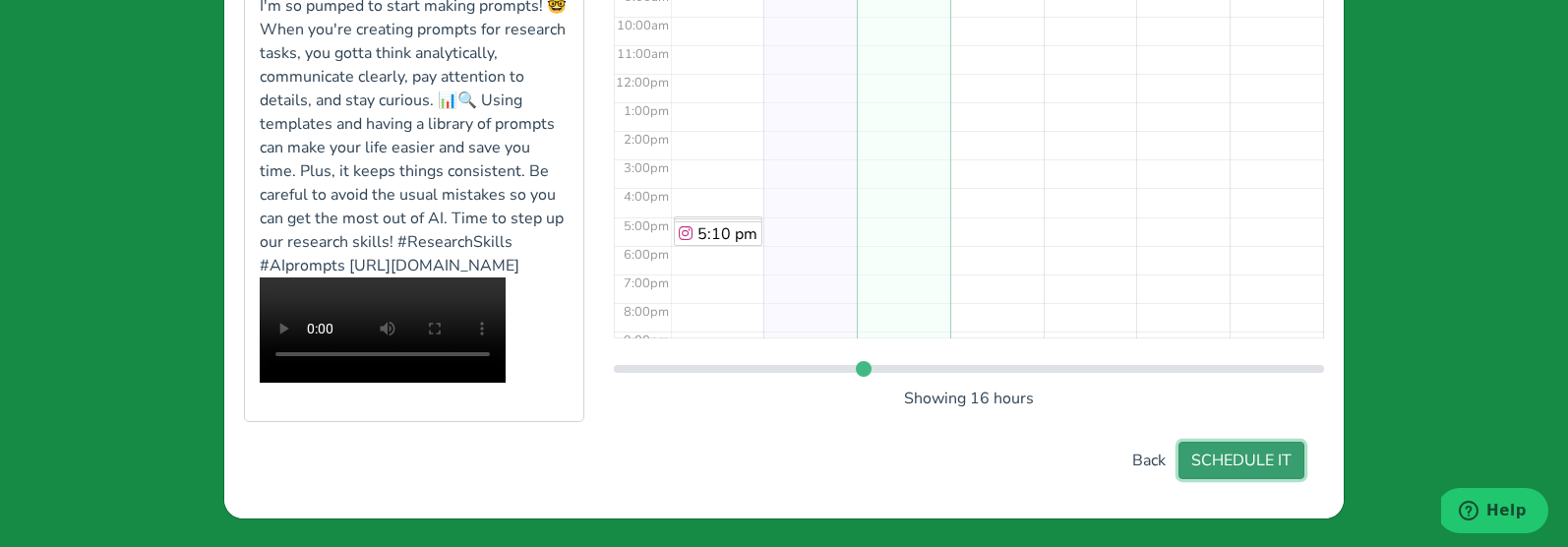
click at [1252, 453] on button "SCHEDULE IT" at bounding box center [1241, 460] width 126 height 37
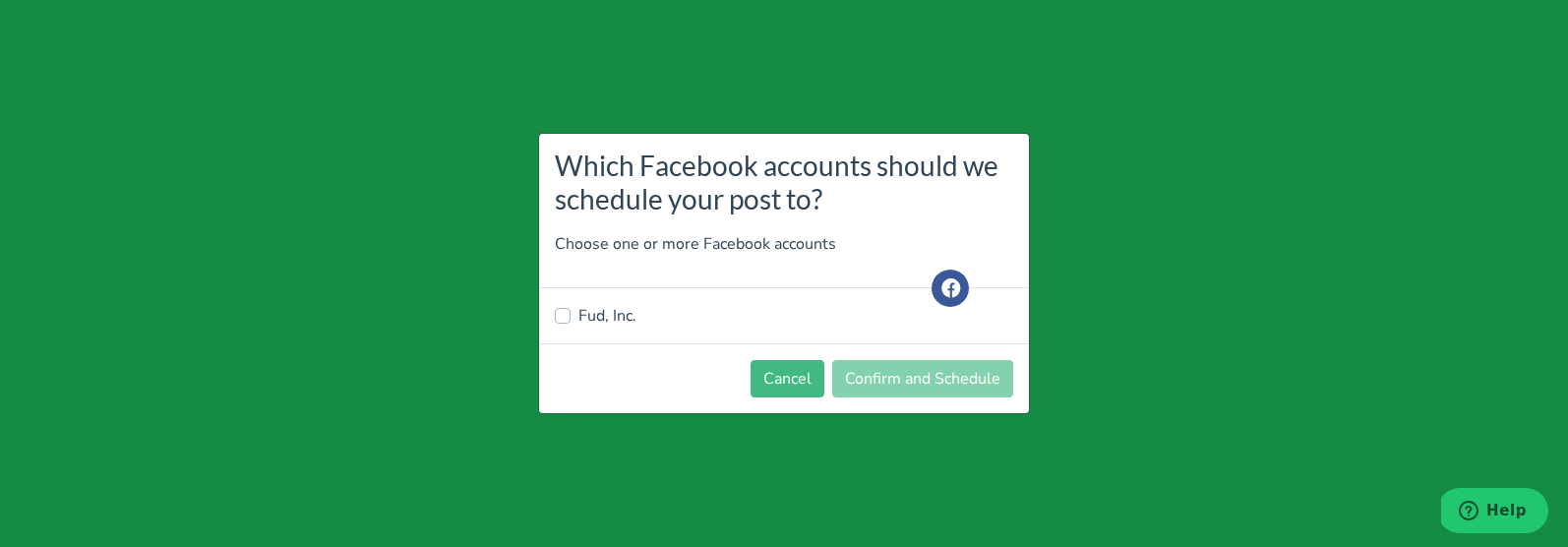
drag, startPoint x: 592, startPoint y: 320, endPoint x: 636, endPoint y: 324, distance: 44.2
click at [592, 320] on label "Fud, Inc." at bounding box center [607, 316] width 58 height 24
click at [570, 320] on input "Fud, Inc." at bounding box center [562, 314] width 16 height 20
checkbox input "true"
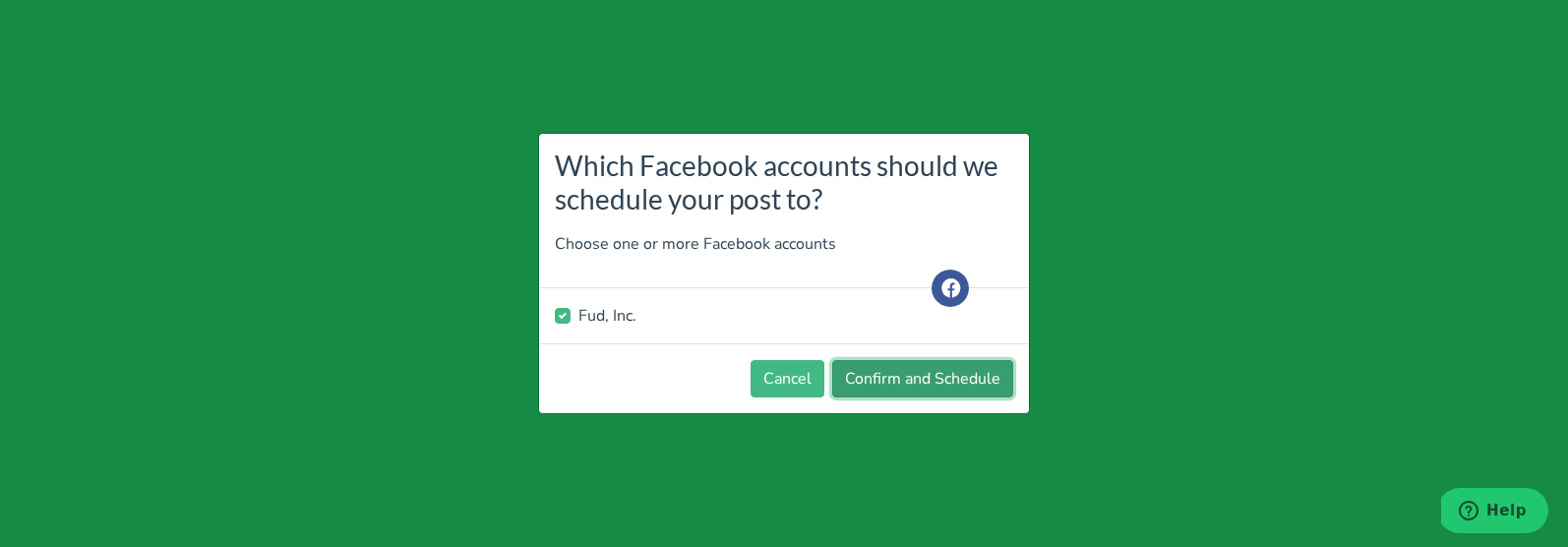
click at [926, 378] on button "Confirm and Schedule" at bounding box center [923, 379] width 181 height 37
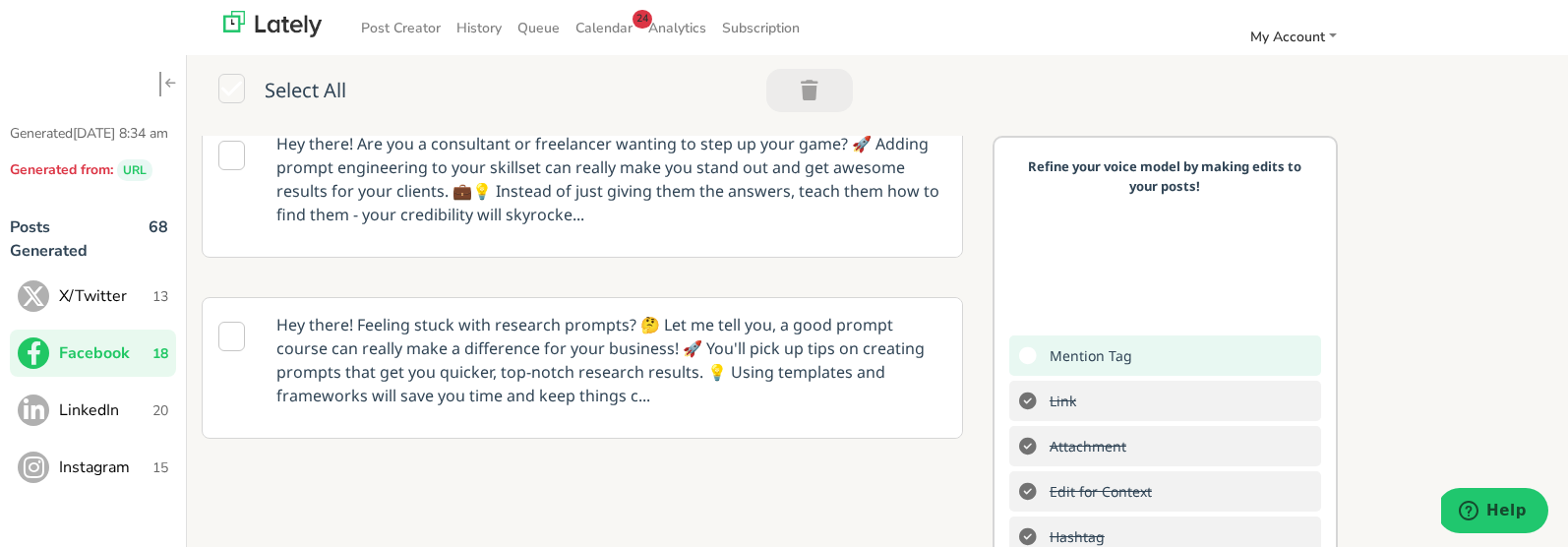
click at [115, 434] on button "LinkedIn 20" at bounding box center [93, 410] width 166 height 47
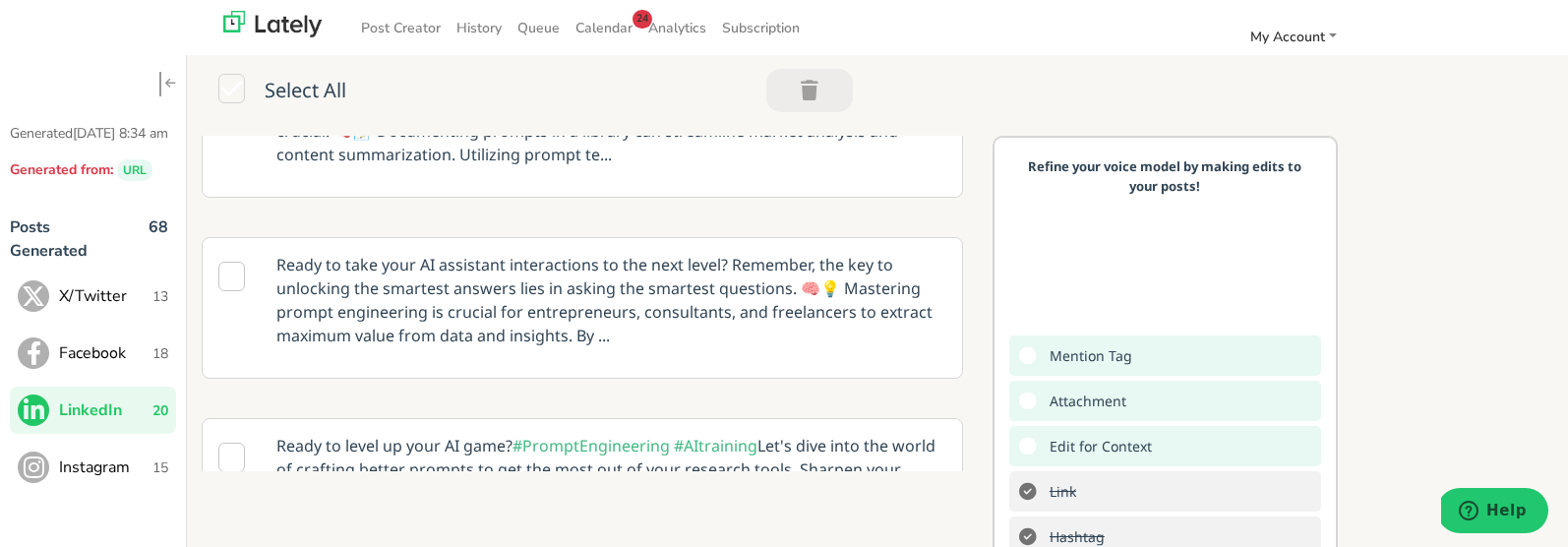
scroll to position [390, 0]
click at [686, 306] on p "Ready to take your AI assistant interactions to the next level? Remember, the k…" at bounding box center [612, 297] width 699 height 124
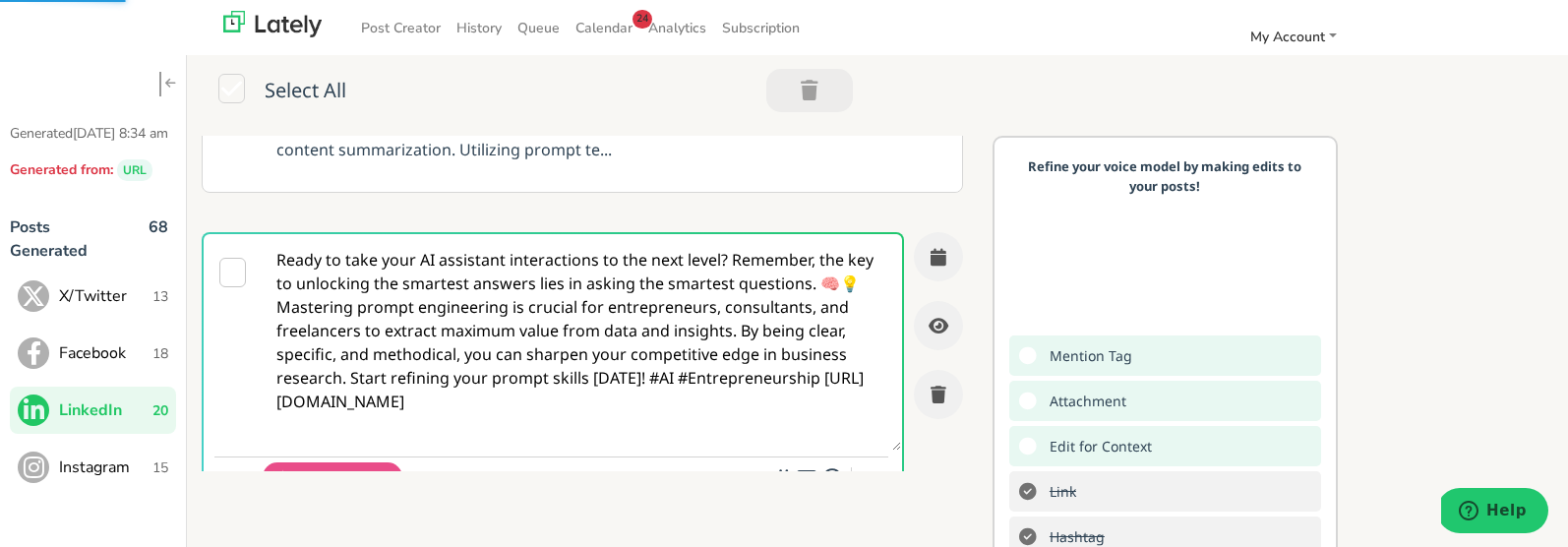
scroll to position [241, 0]
click at [275, 402] on textarea "Ready to take your AI assistant interactions to the next level? Remember, the k…" at bounding box center [582, 344] width 638 height 217
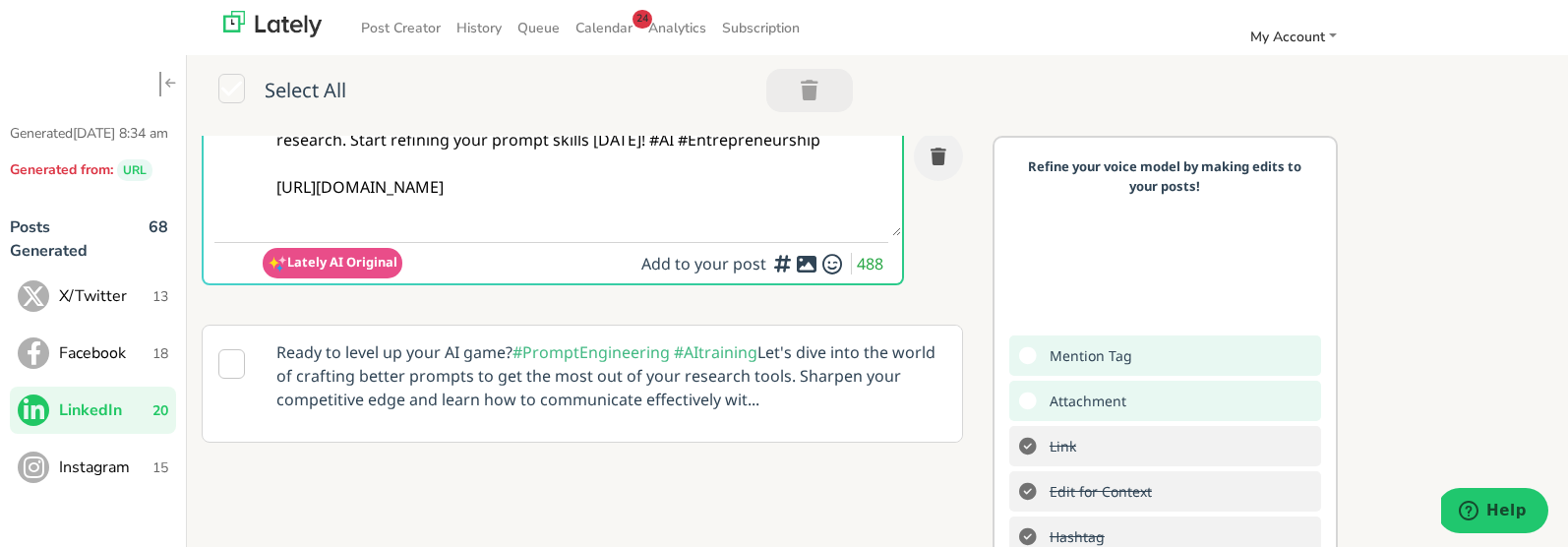
scroll to position [495, 0]
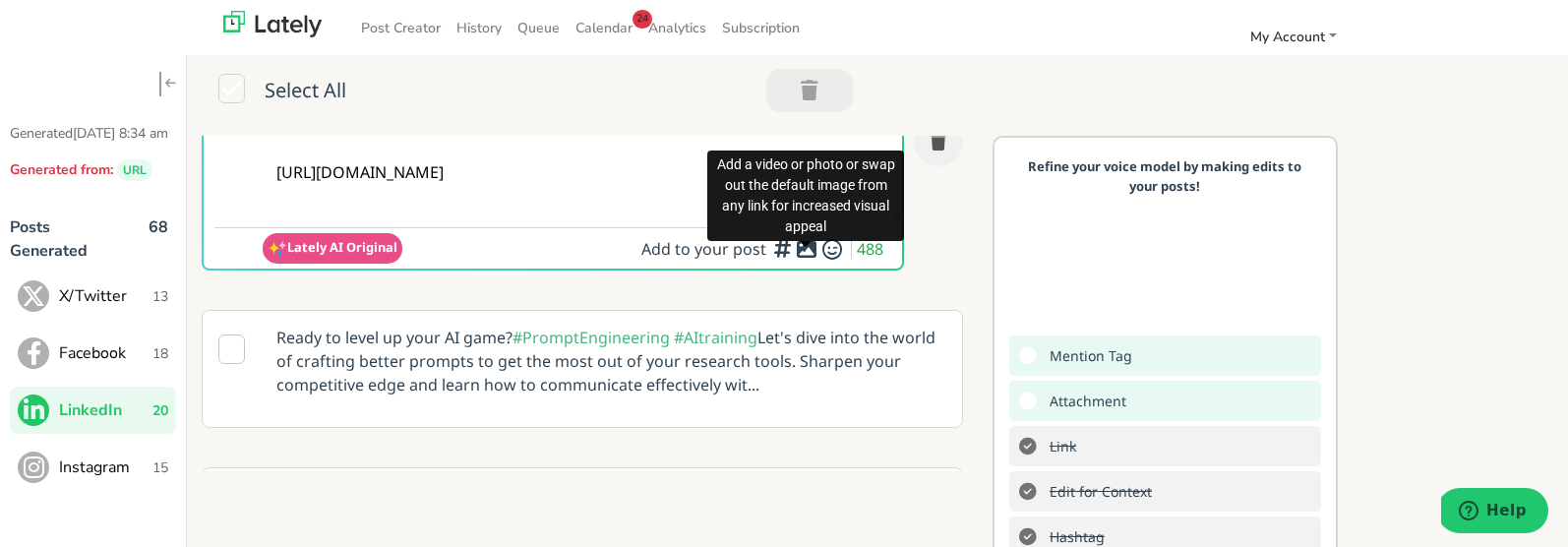
type textarea "Ready to take your AI assistant interactions to the next level? Remember, the k…"
click at [807, 250] on icon at bounding box center [807, 249] width 24 height 1
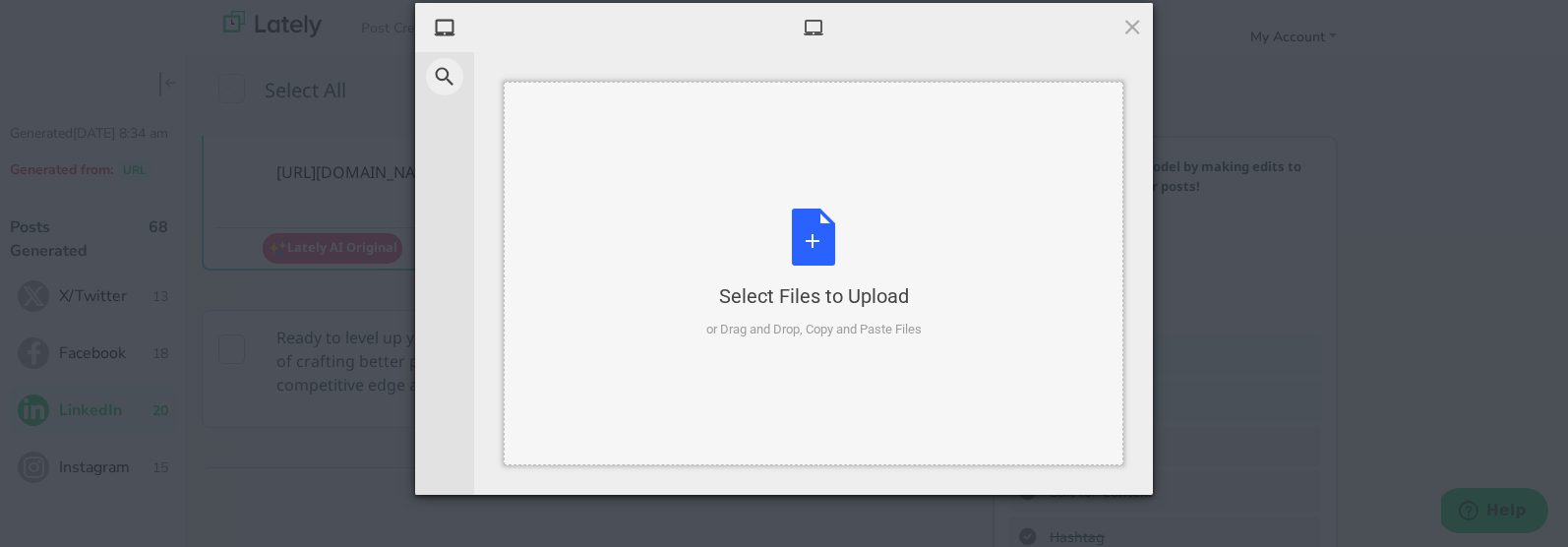
click at [830, 240] on div "Select Files to Upload or Drag and Drop, Copy and Paste Files" at bounding box center [814, 274] width 216 height 131
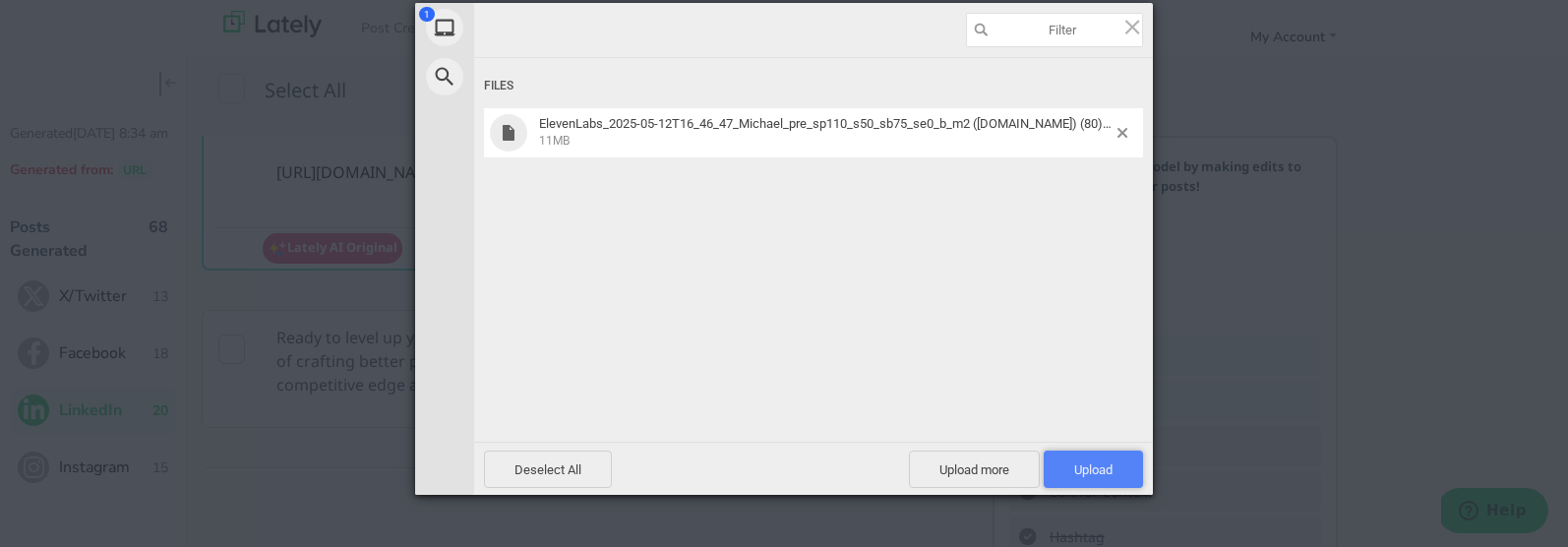
click at [1083, 462] on span "Upload 1" at bounding box center [1093, 469] width 38 height 15
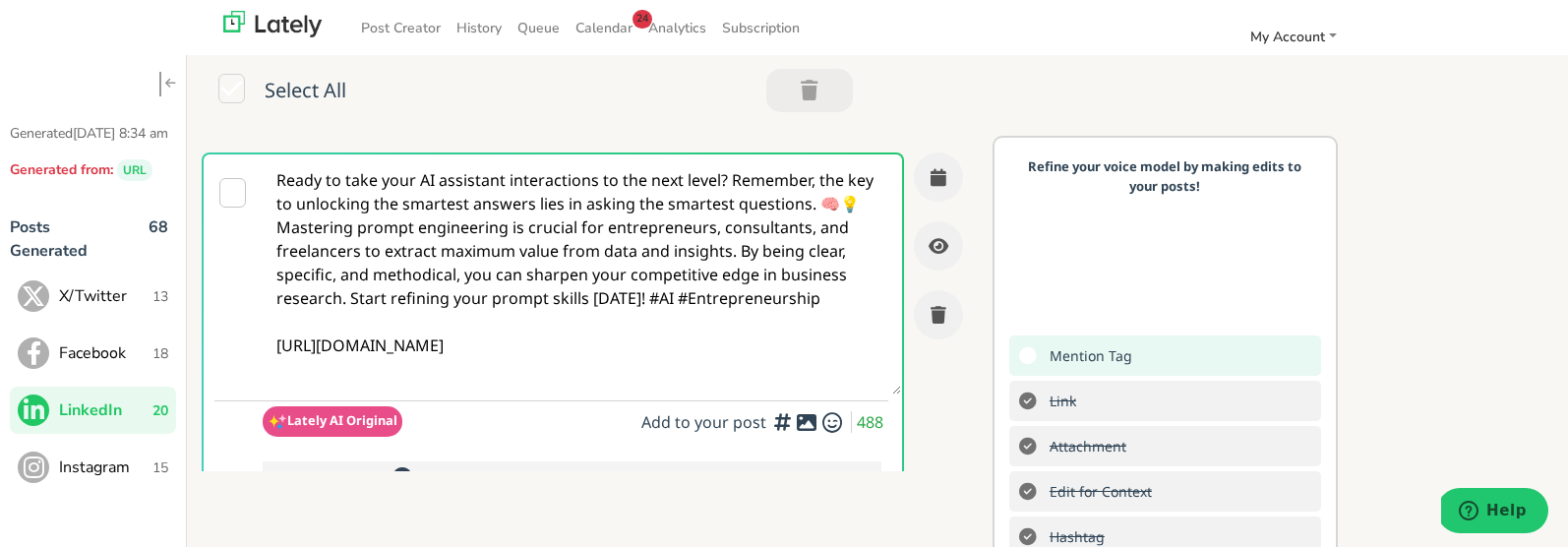
scroll to position [308, 0]
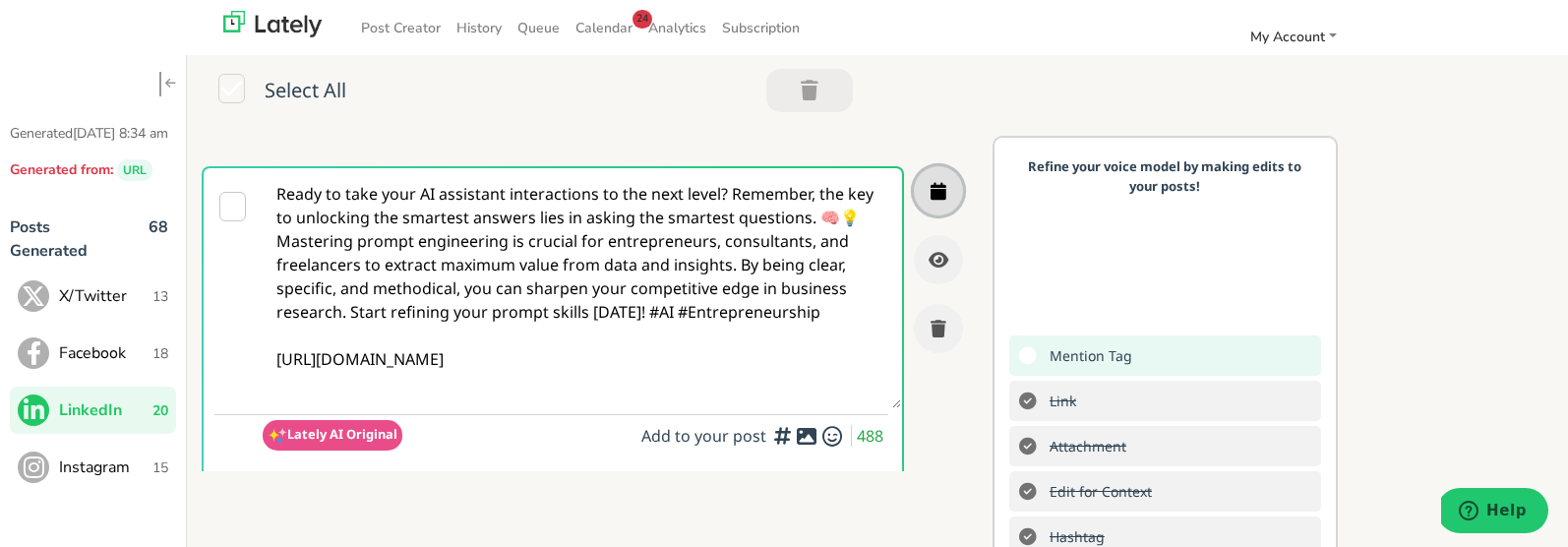
click at [928, 195] on button "button" at bounding box center [939, 191] width 49 height 49
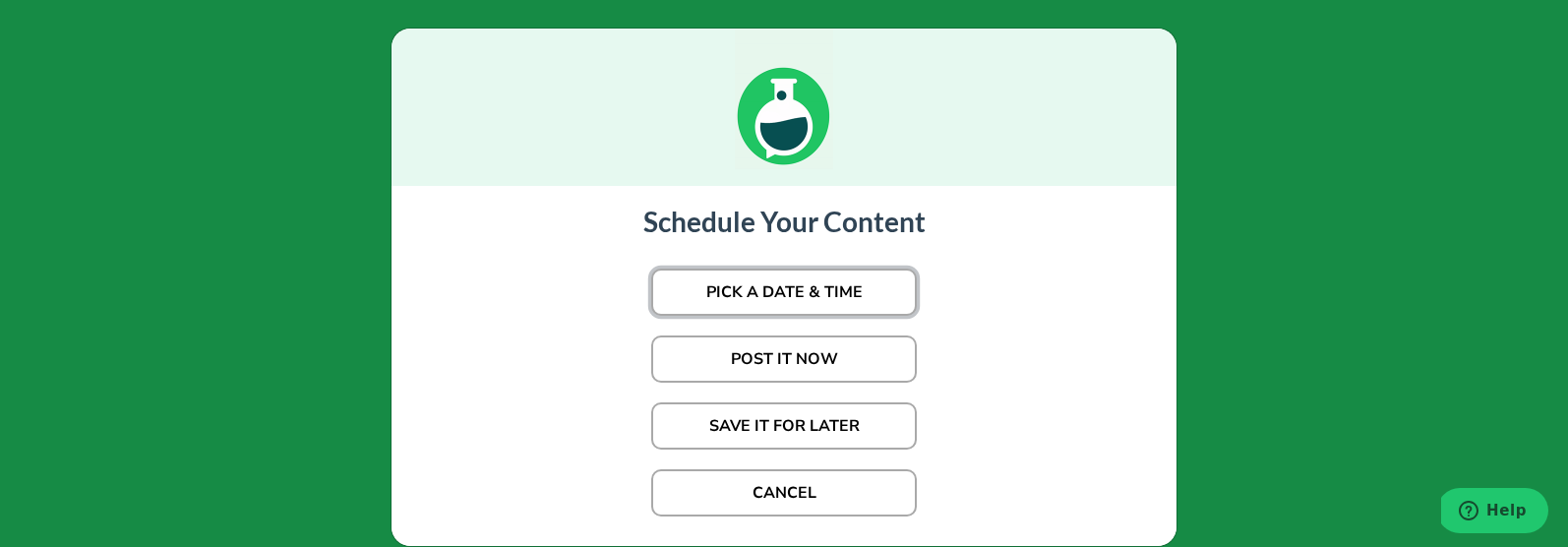
click at [764, 304] on button "PICK A DATE & TIME" at bounding box center [784, 293] width 266 height 47
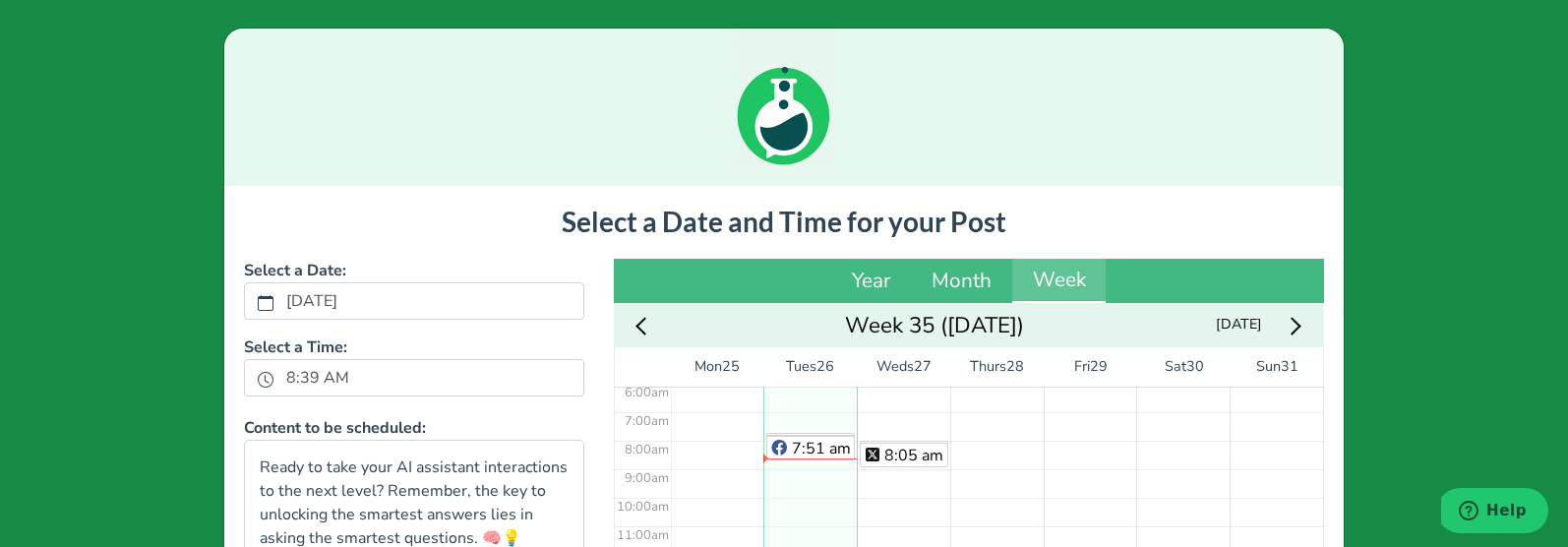
scroll to position [141, 0]
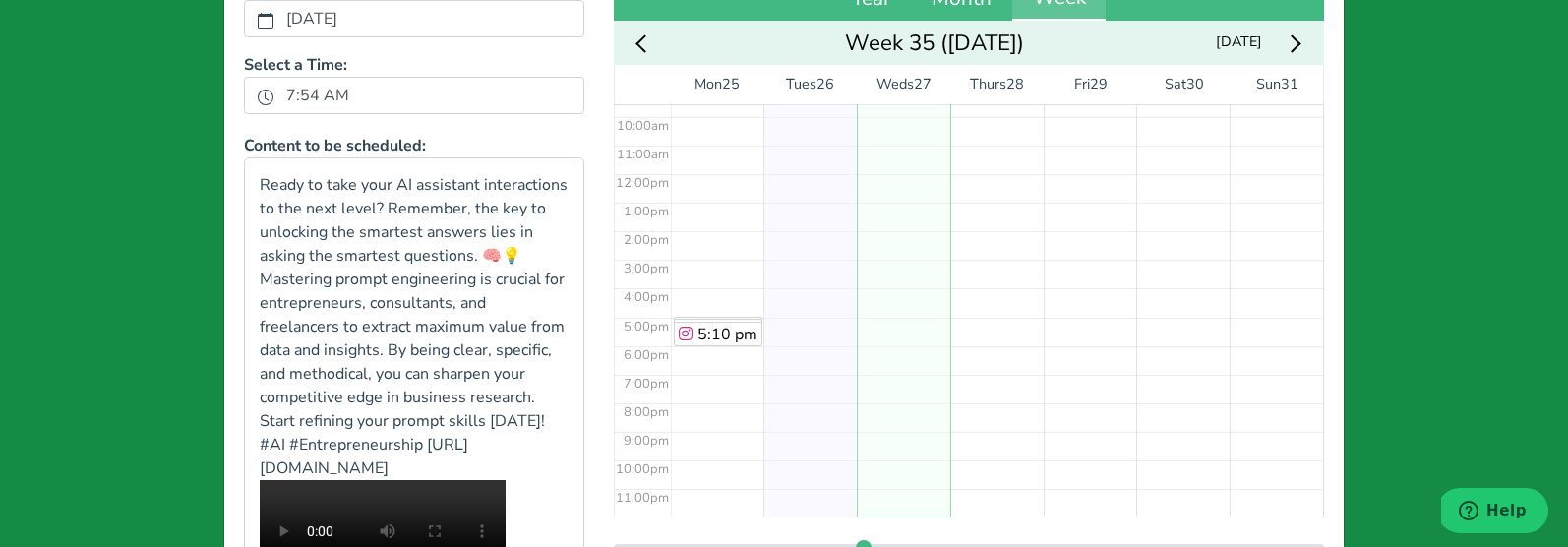
scroll to position [531, 0]
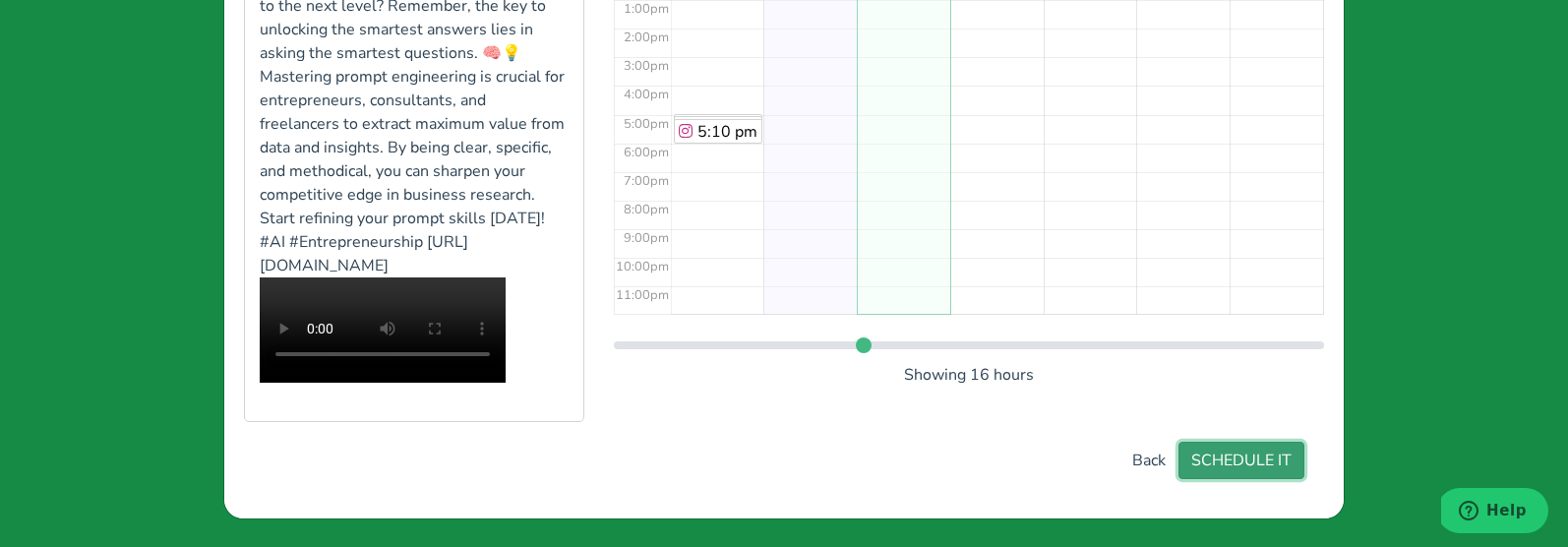
click at [1243, 464] on button "SCHEDULE IT" at bounding box center [1241, 460] width 126 height 37
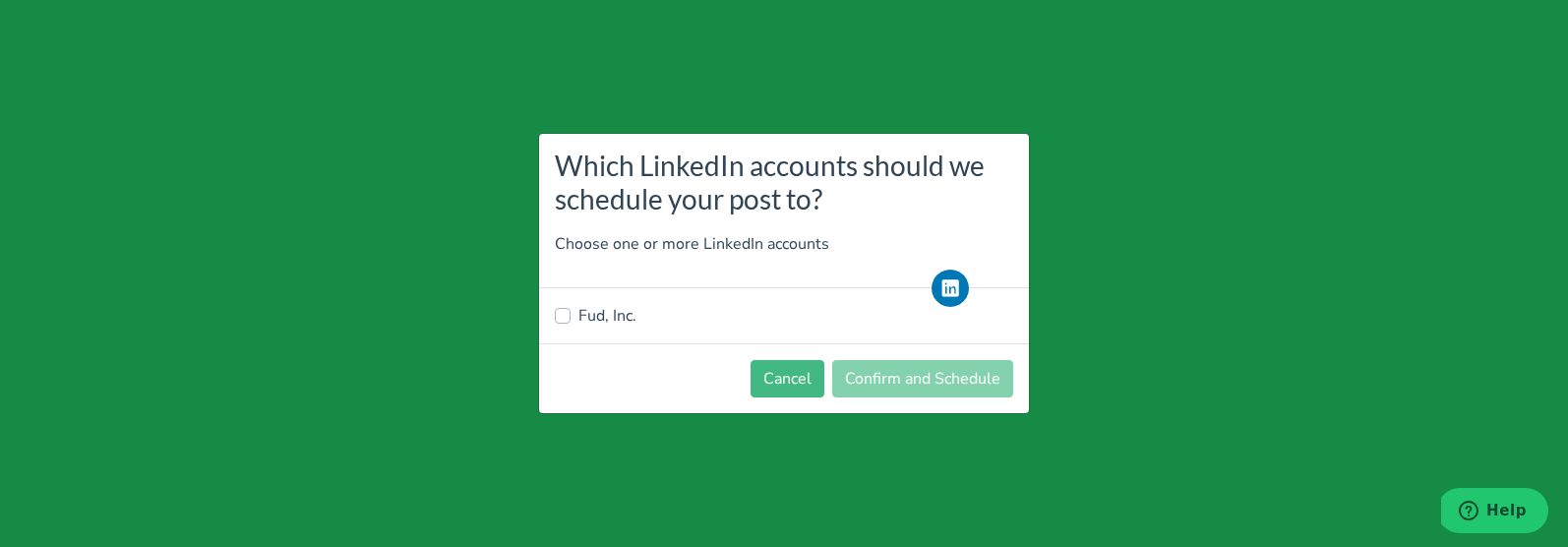
click at [600, 320] on label "Fud, Inc." at bounding box center [607, 316] width 58 height 24
click at [570, 320] on input "Fud, Inc." at bounding box center [562, 314] width 16 height 20
checkbox input "true"
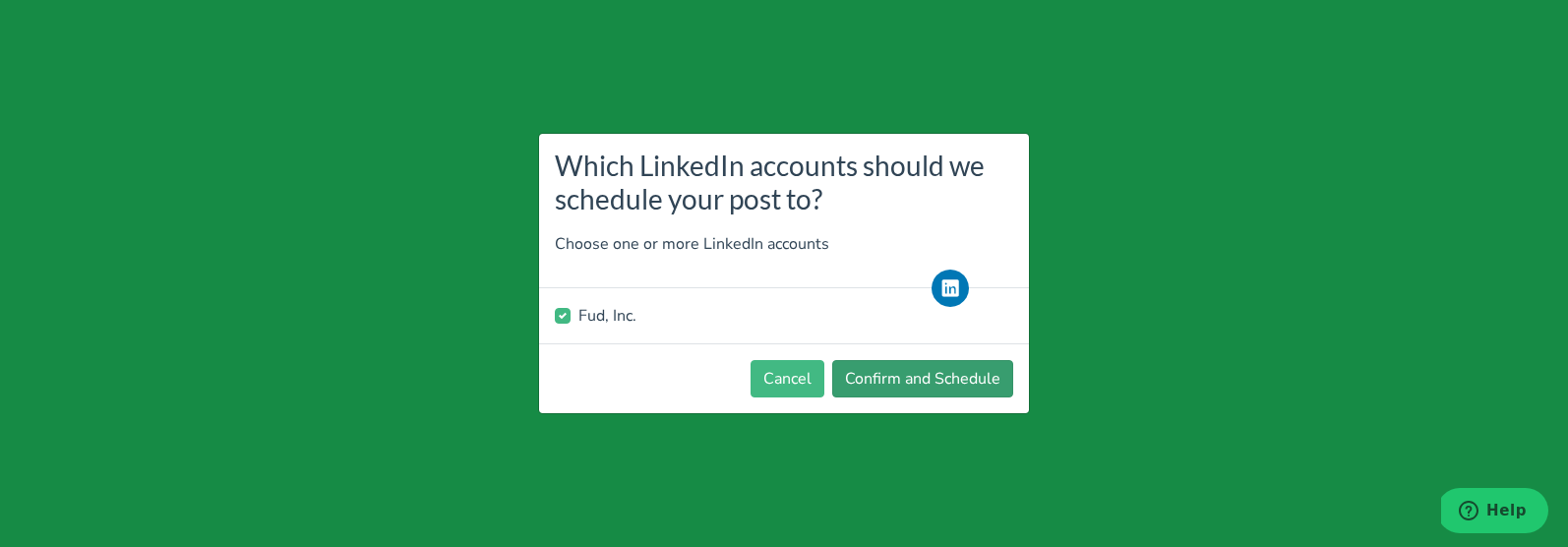
click at [890, 361] on footer "Cancel Confirm and Schedule" at bounding box center [783, 378] width 490 height 70
click at [892, 364] on button "Confirm and Schedule" at bounding box center [923, 379] width 181 height 37
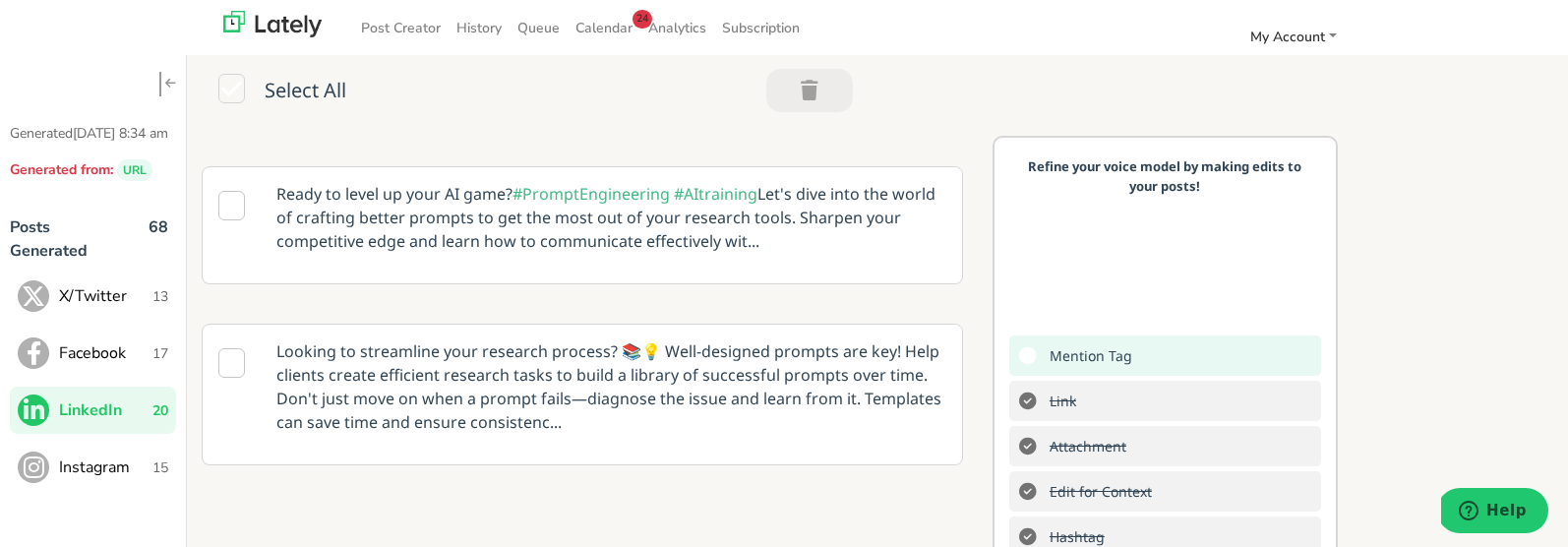
click at [92, 479] on span "Instagram" at bounding box center [105, 467] width 94 height 24
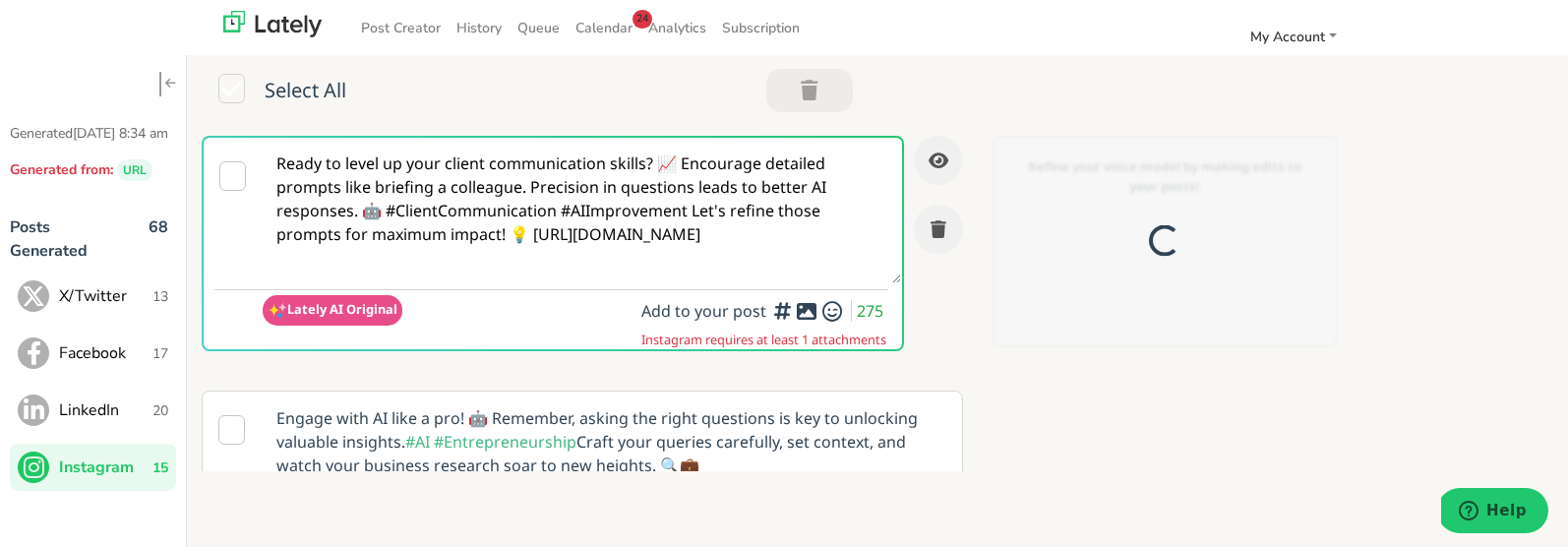
scroll to position [0, 0]
